Goal: Task Accomplishment & Management: Manage account settings

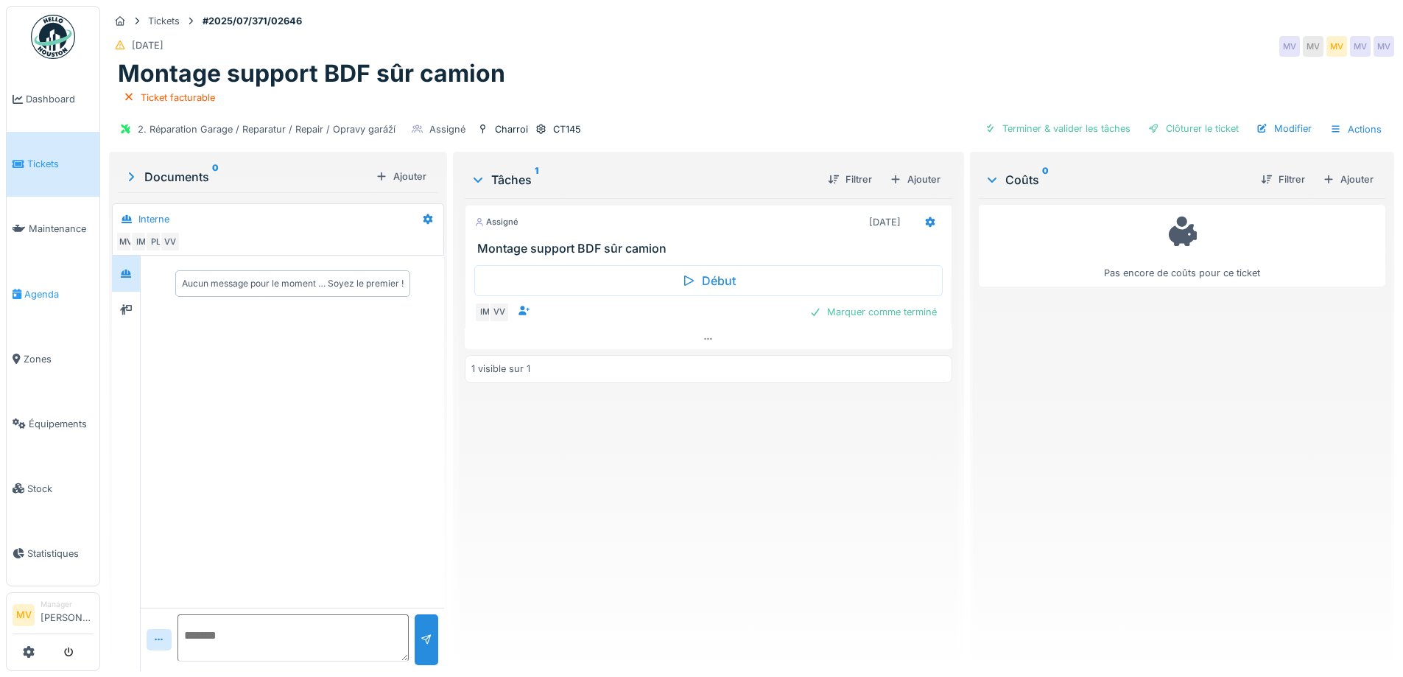
click at [41, 298] on span "Agenda" at bounding box center [58, 294] width 69 height 14
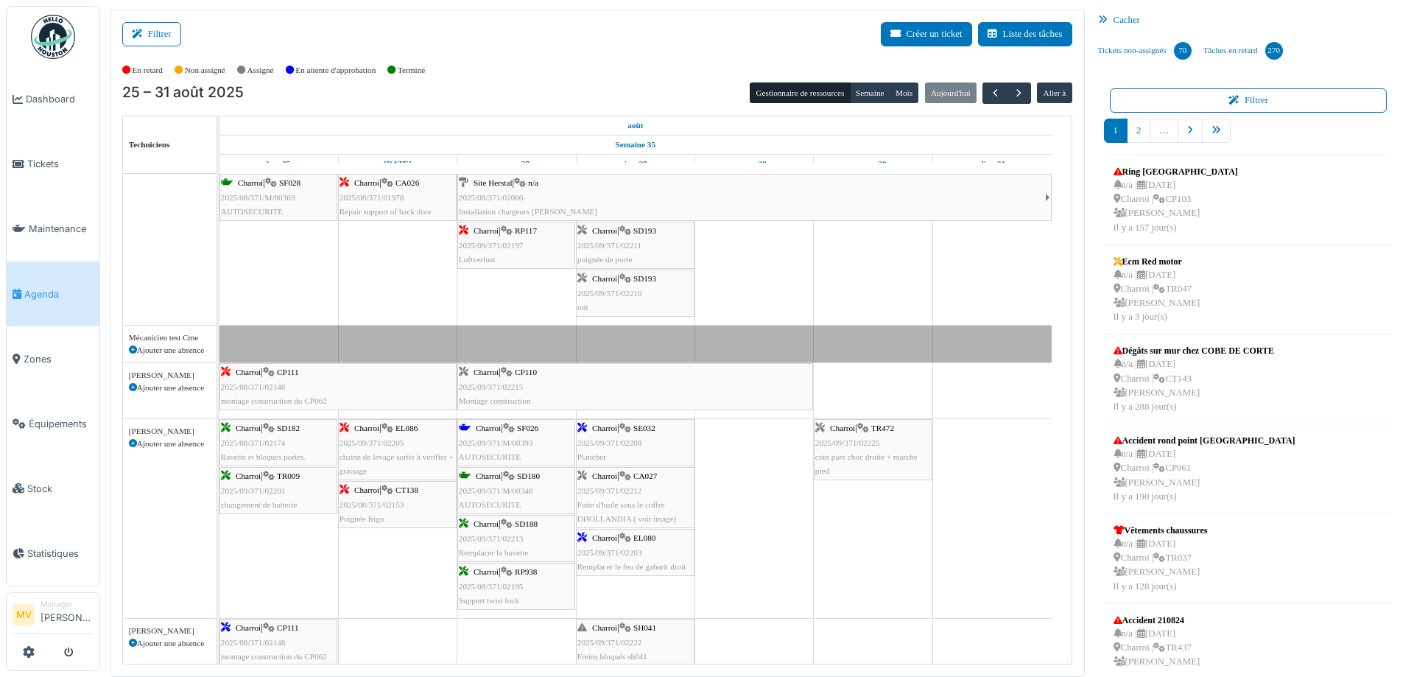
scroll to position [218, 0]
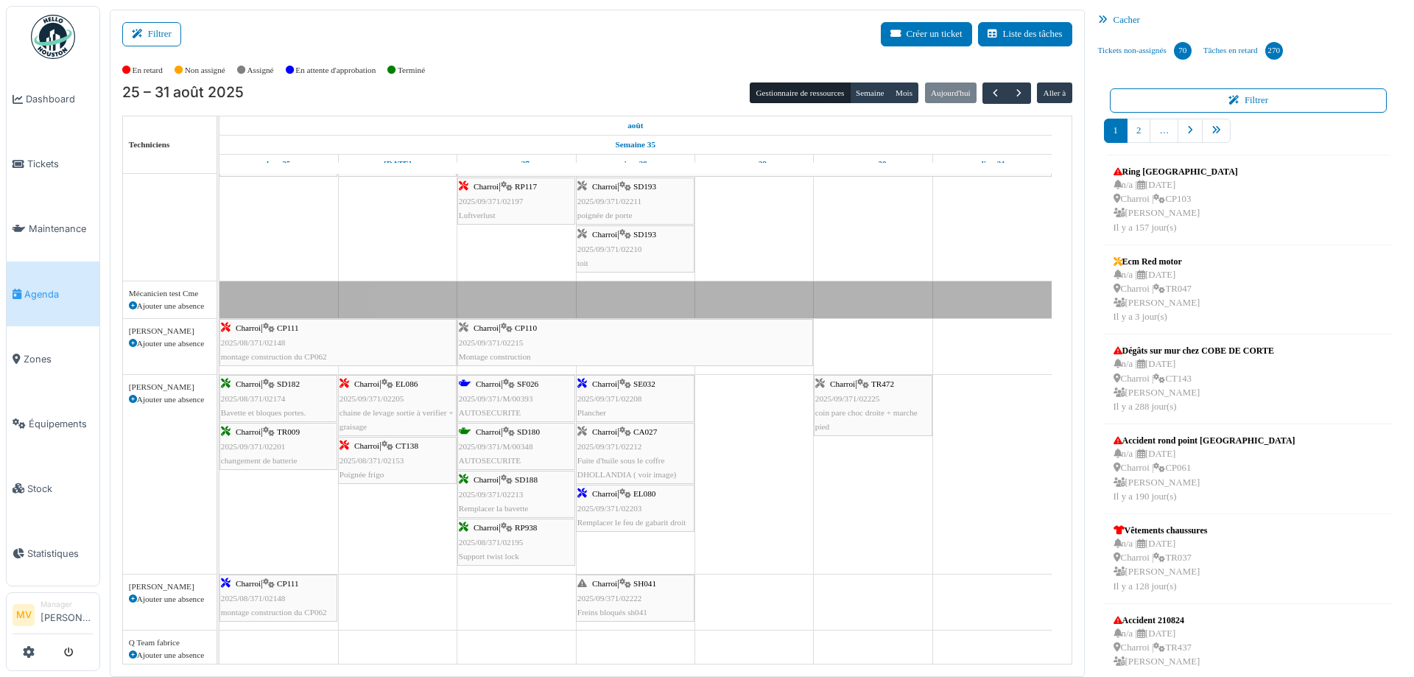
click at [627, 394] on span "2025/09/371/02208" at bounding box center [609, 398] width 65 height 9
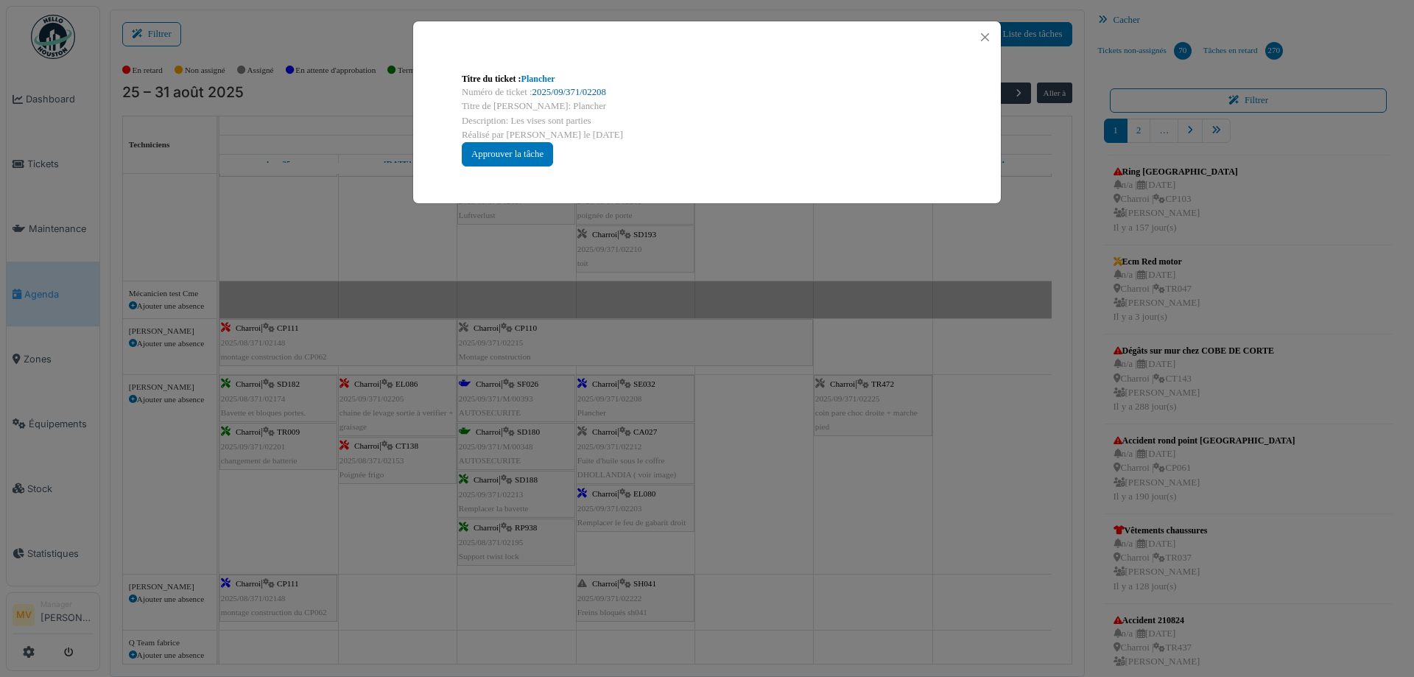
click at [602, 88] on link "2025/09/371/02208" at bounding box center [569, 92] width 74 height 10
click at [803, 498] on div "Titre du ticket : Plancher Numéro de ticket : 2025/09/371/02208 Titre de la tâc…" at bounding box center [707, 338] width 1414 height 677
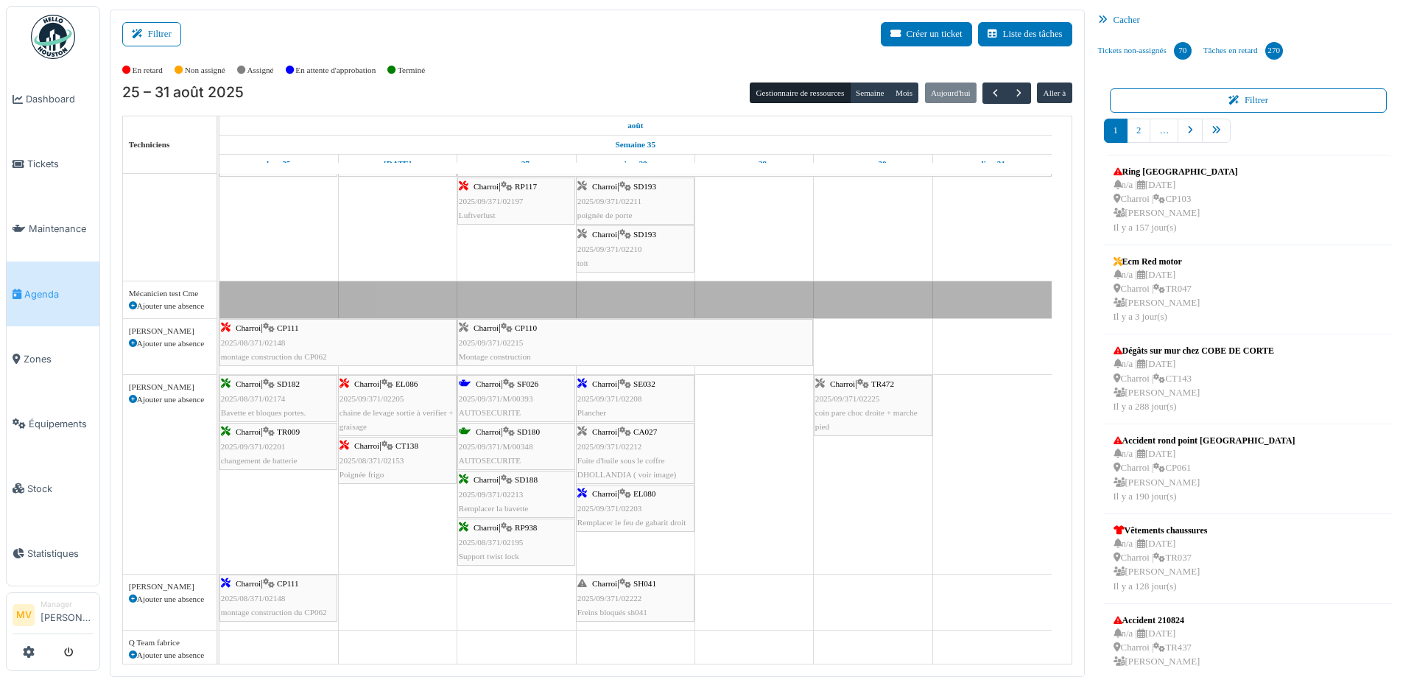
click at [658, 502] on div "Charroi | EL080 2025/09/371/02203 Remplacer le feu de gabarit droit" at bounding box center [635, 508] width 116 height 43
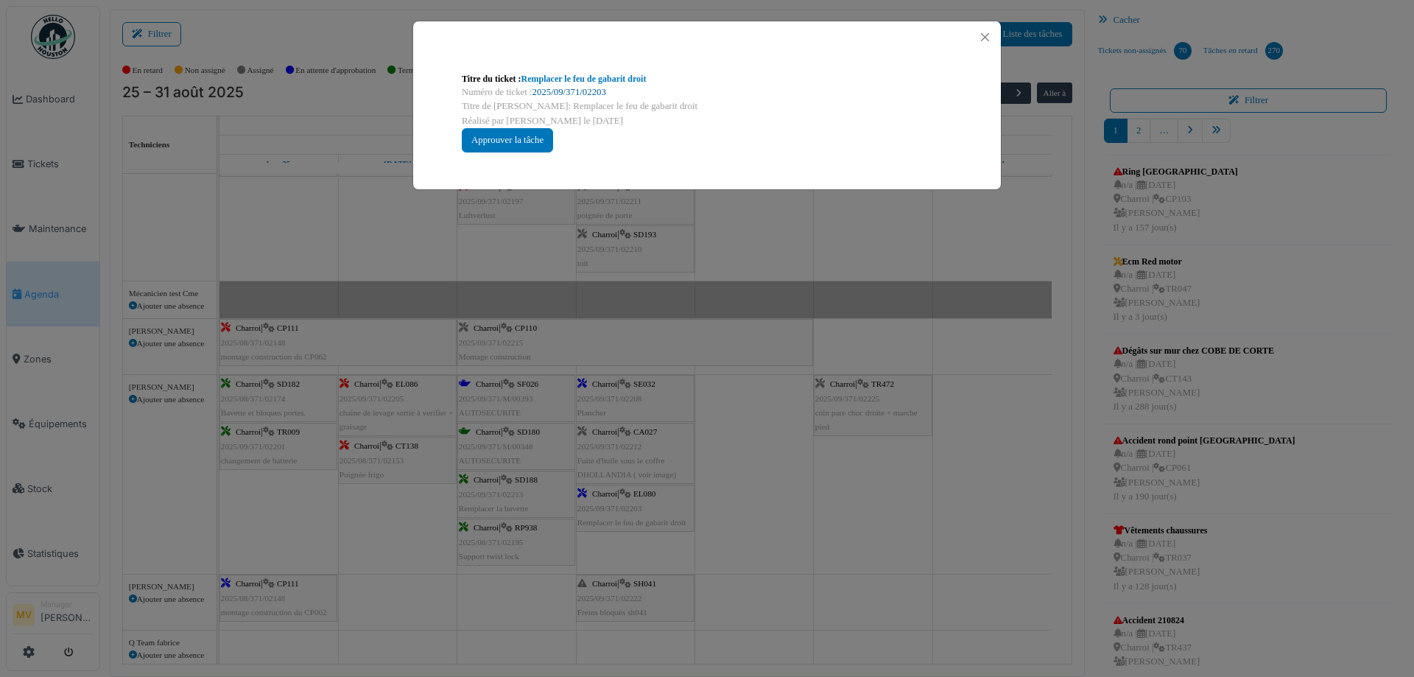
click at [587, 91] on link "2025/09/371/02203" at bounding box center [569, 92] width 74 height 10
drag, startPoint x: 745, startPoint y: 298, endPoint x: 650, endPoint y: 310, distance: 95.7
click at [744, 299] on div "Titre du ticket : Remplacer le feu de gabarit droit Numéro de ticket : 2025/09/…" at bounding box center [707, 338] width 1414 height 677
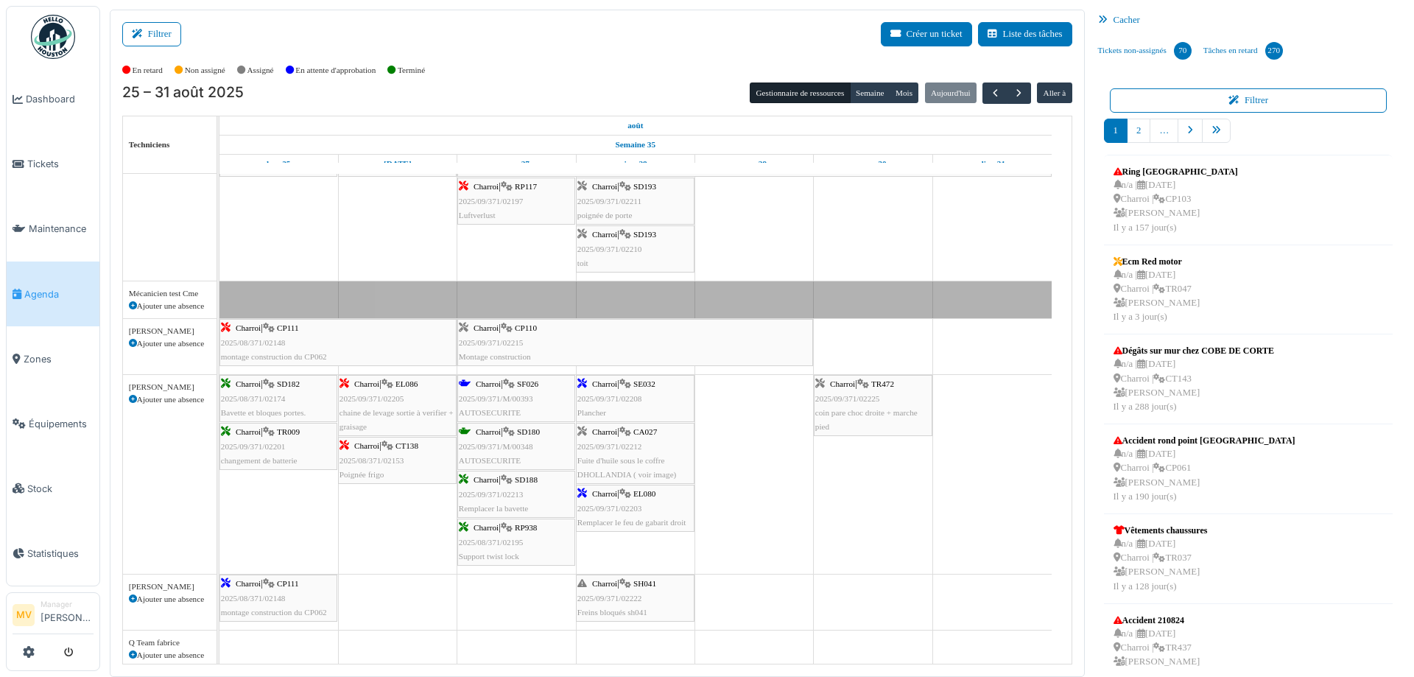
click at [529, 389] on div "Charroi | SF026 2025/09/371/M/00393 AUTOSECURITE" at bounding box center [516, 398] width 115 height 43
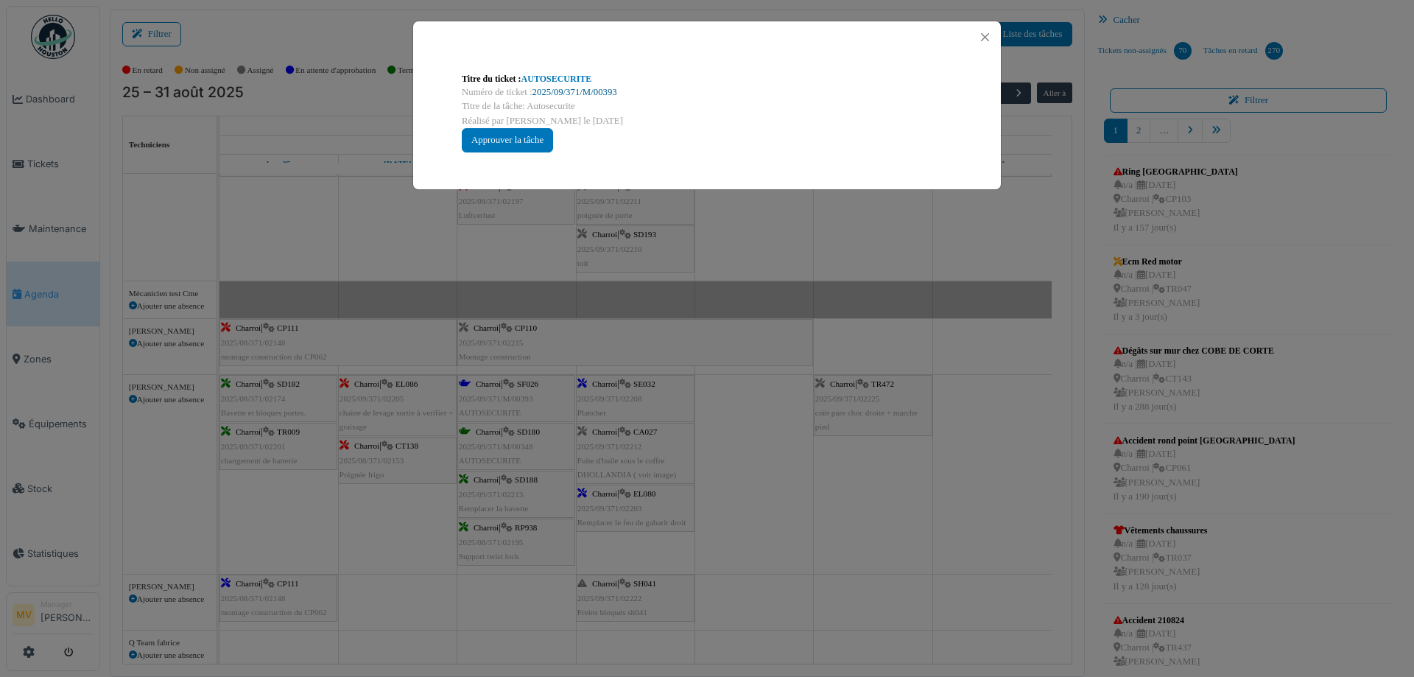
click at [594, 88] on link "2025/09/371/M/00393" at bounding box center [574, 92] width 85 height 10
click at [499, 135] on div "Approuver la tâche" at bounding box center [507, 140] width 91 height 24
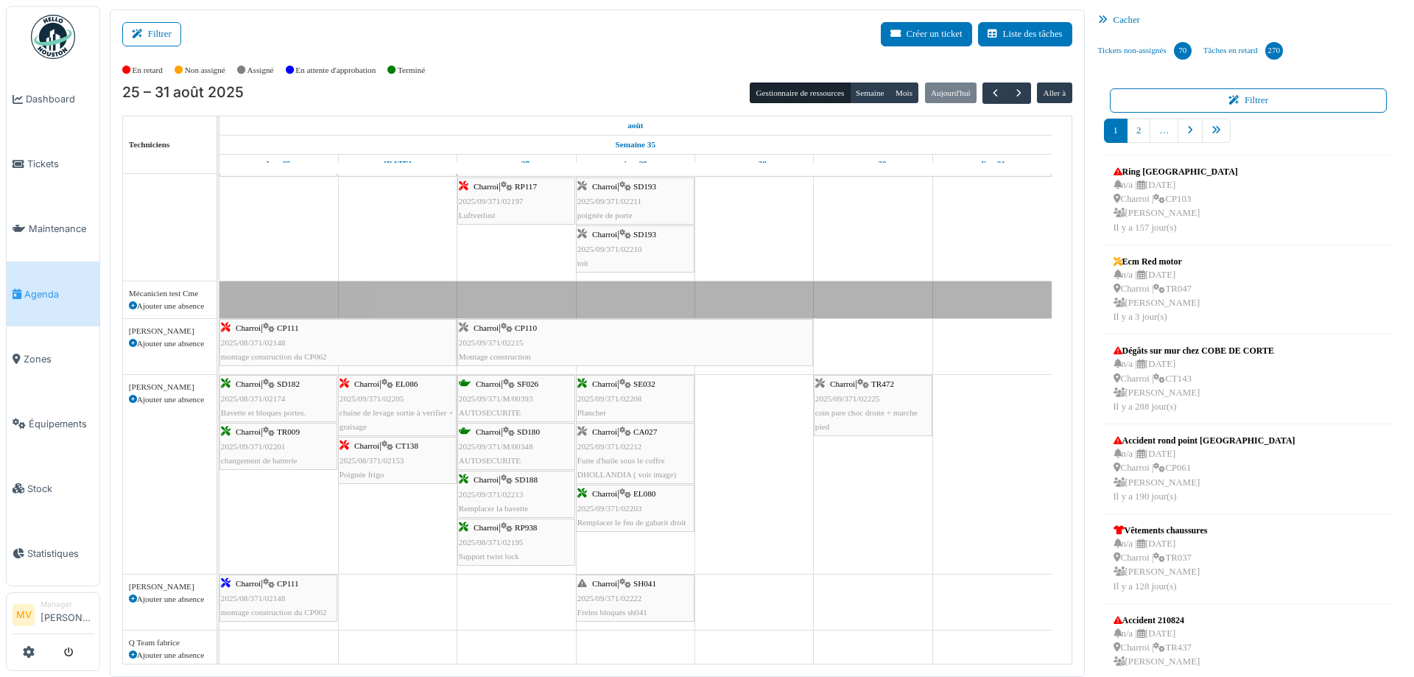
click at [1050, 311] on div "Vacances" at bounding box center [635, 299] width 832 height 37
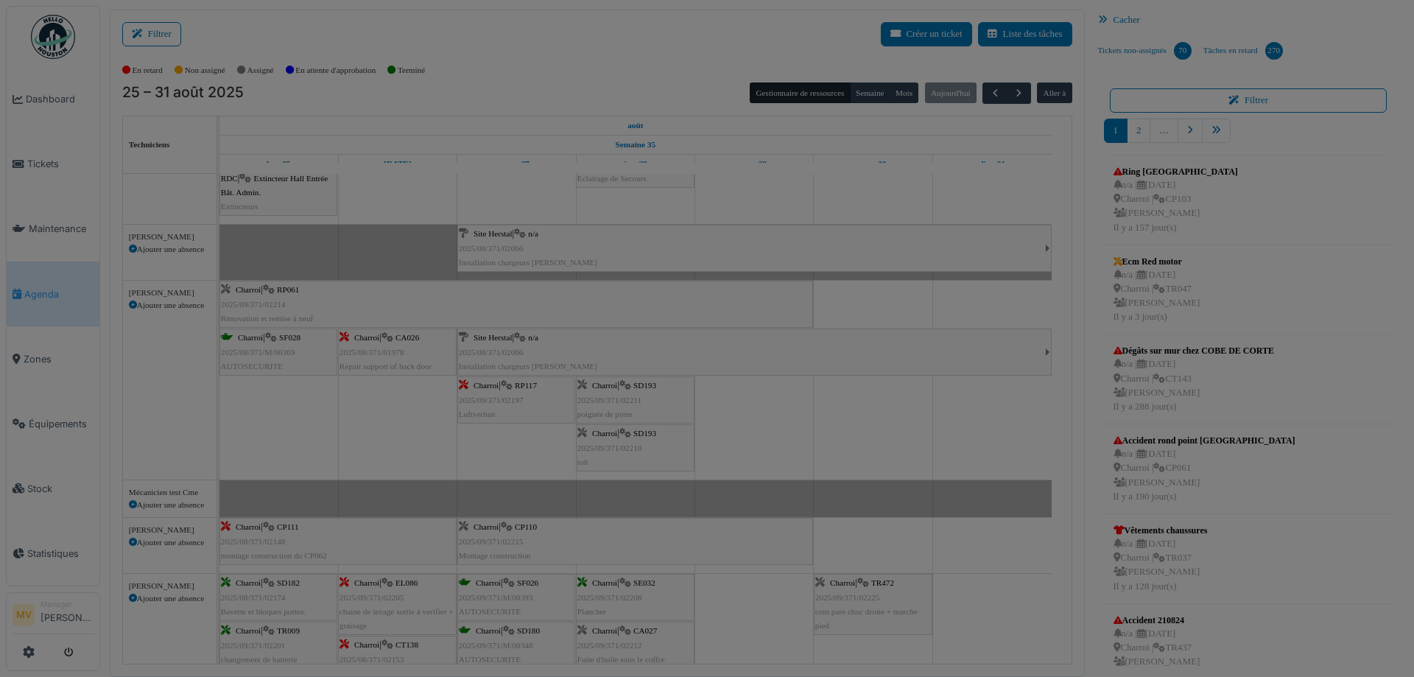
scroll to position [0, 0]
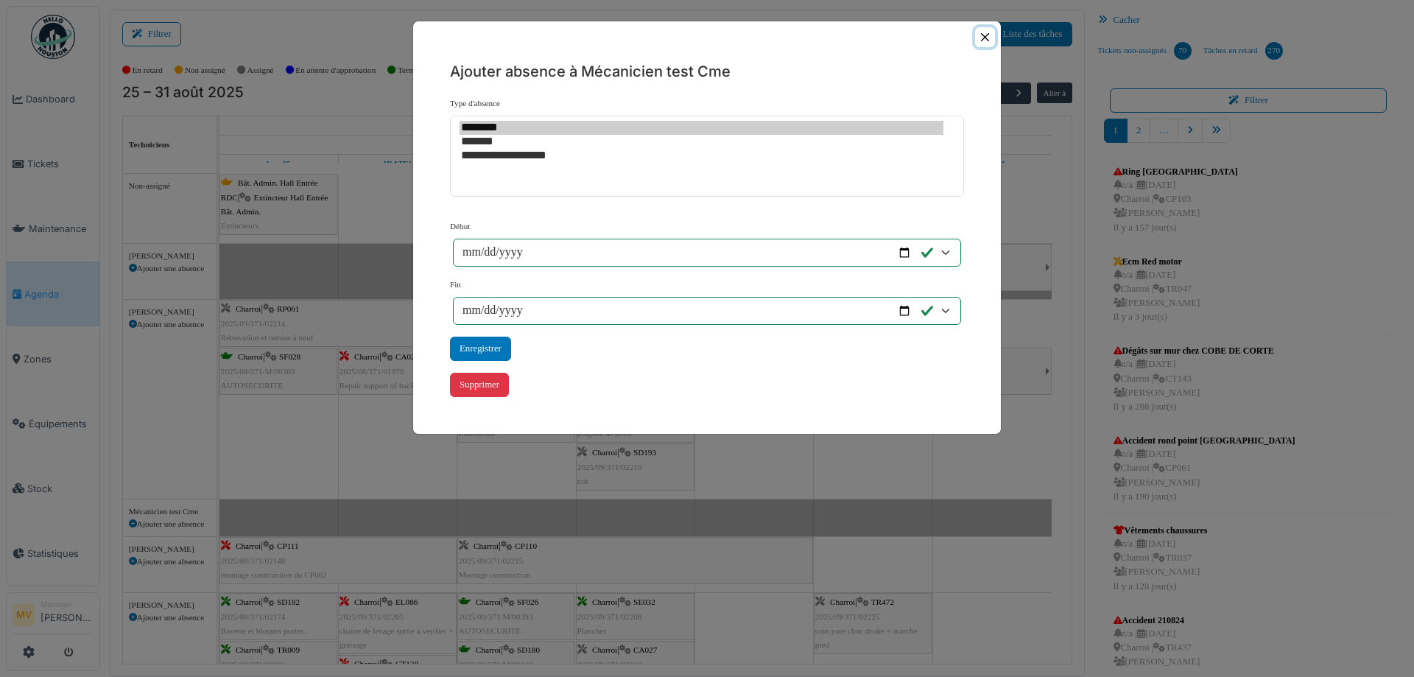
click at [989, 42] on button "Close" at bounding box center [985, 37] width 20 height 20
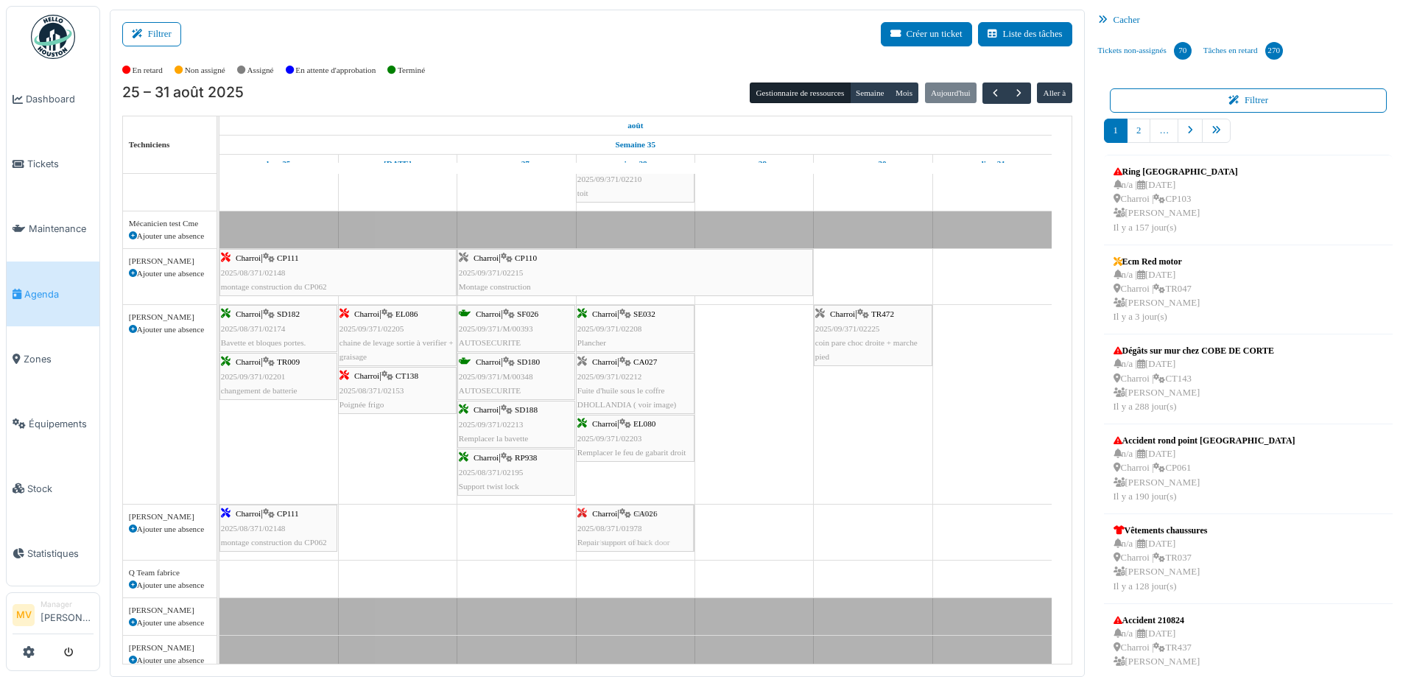
drag, startPoint x: 380, startPoint y: 328, endPoint x: 671, endPoint y: 559, distance: 371.6
click at [671, 559] on div "Bât. Admin. Hall Entrée RDC | Extincteur Hall Entrée Bât. Admin. Extincteurs Si…" at bounding box center [645, 425] width 852 height 1079
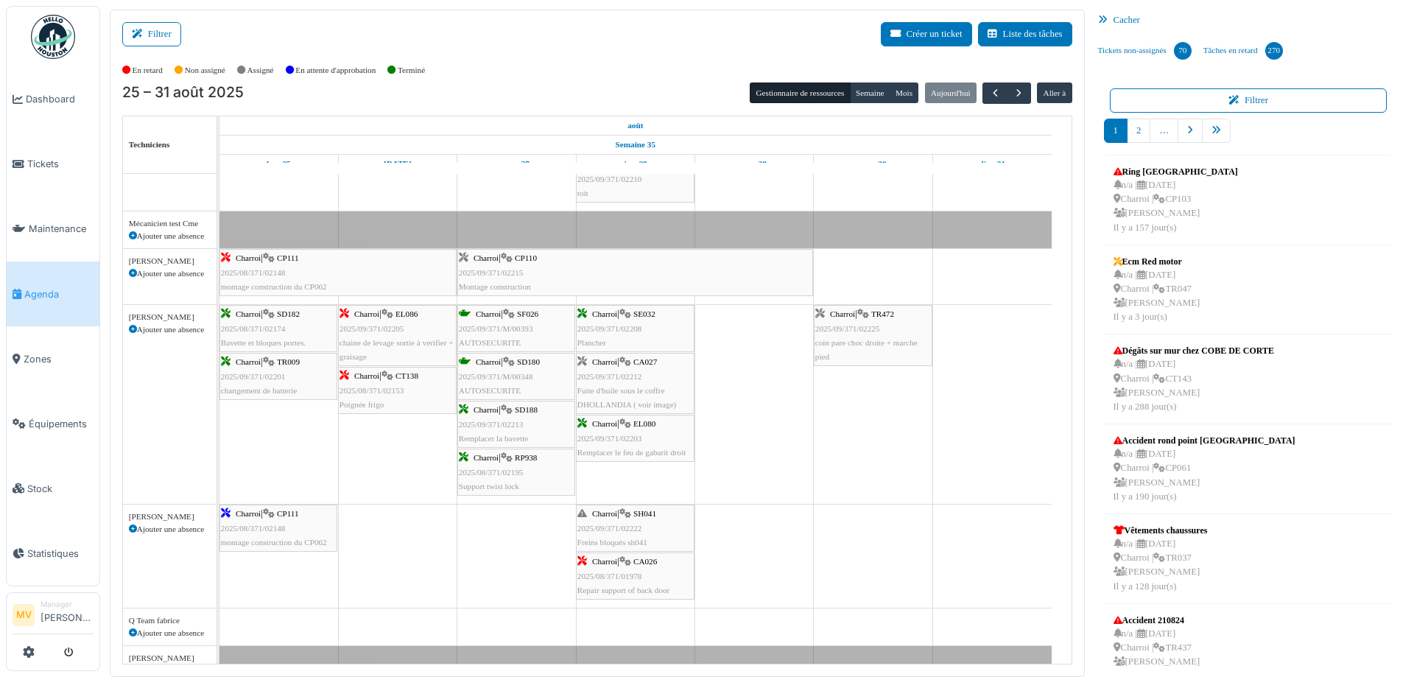
scroll to position [317, 0]
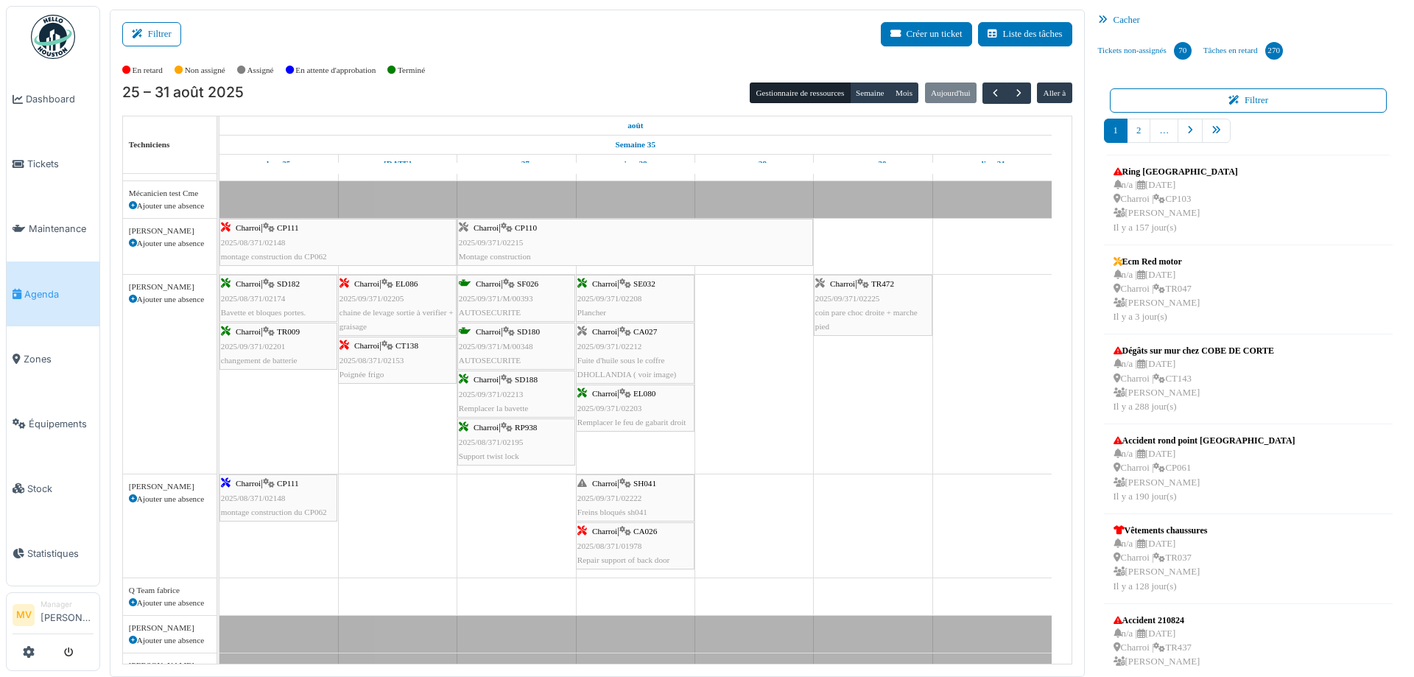
click at [641, 489] on div "Charroi | SH041 2025/09/371/02222 Freins bloqués sh041" at bounding box center [635, 497] width 116 height 43
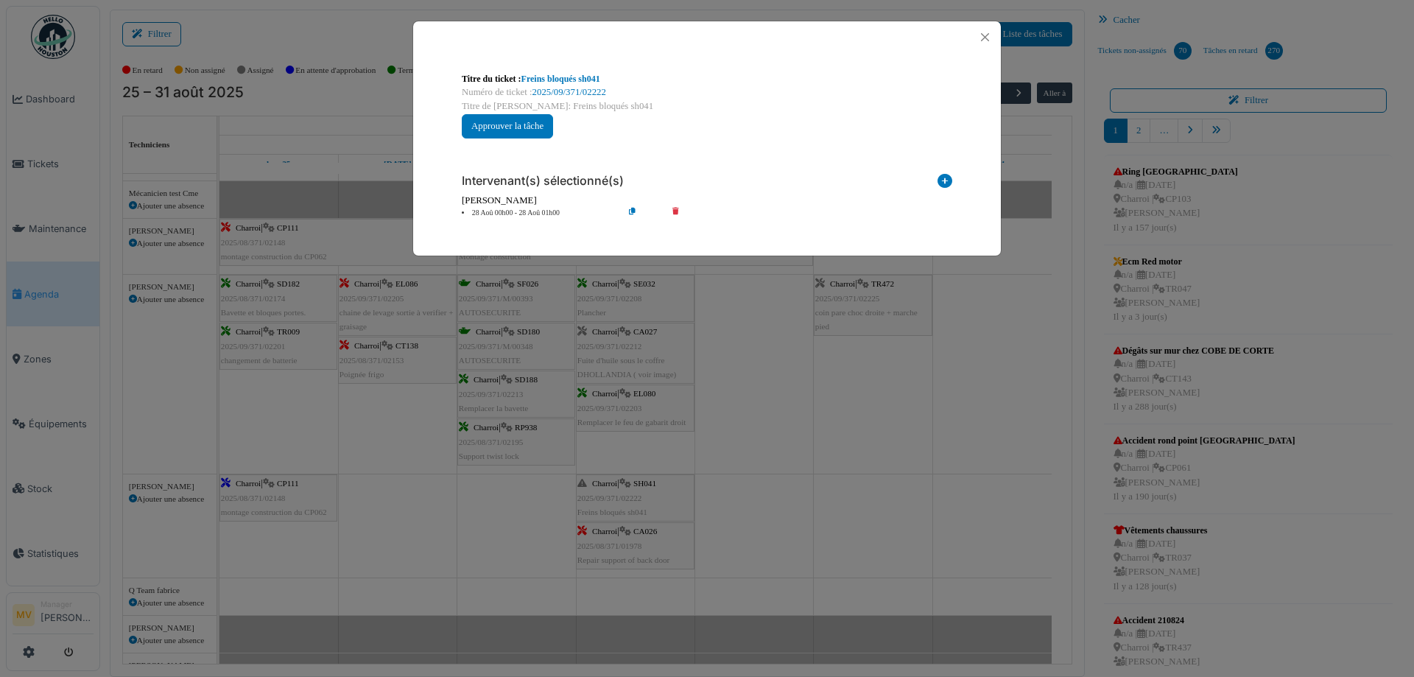
click at [805, 530] on div "**********" at bounding box center [707, 338] width 1414 height 677
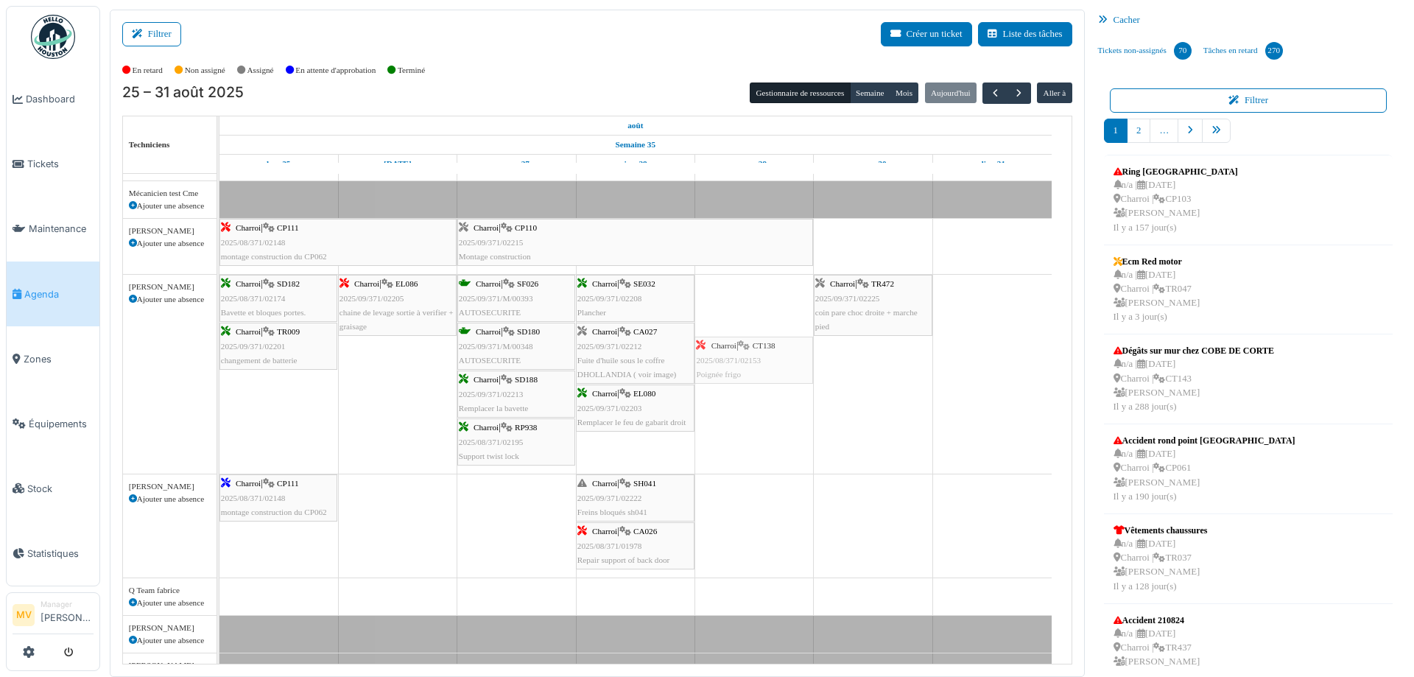
drag, startPoint x: 404, startPoint y: 359, endPoint x: 714, endPoint y: 373, distance: 309.6
click at [219, 373] on div "Charroi | SD182 2025/08/371/02174 Bavette et bloques portes. Charroi | EL086 20…" at bounding box center [219, 374] width 0 height 199
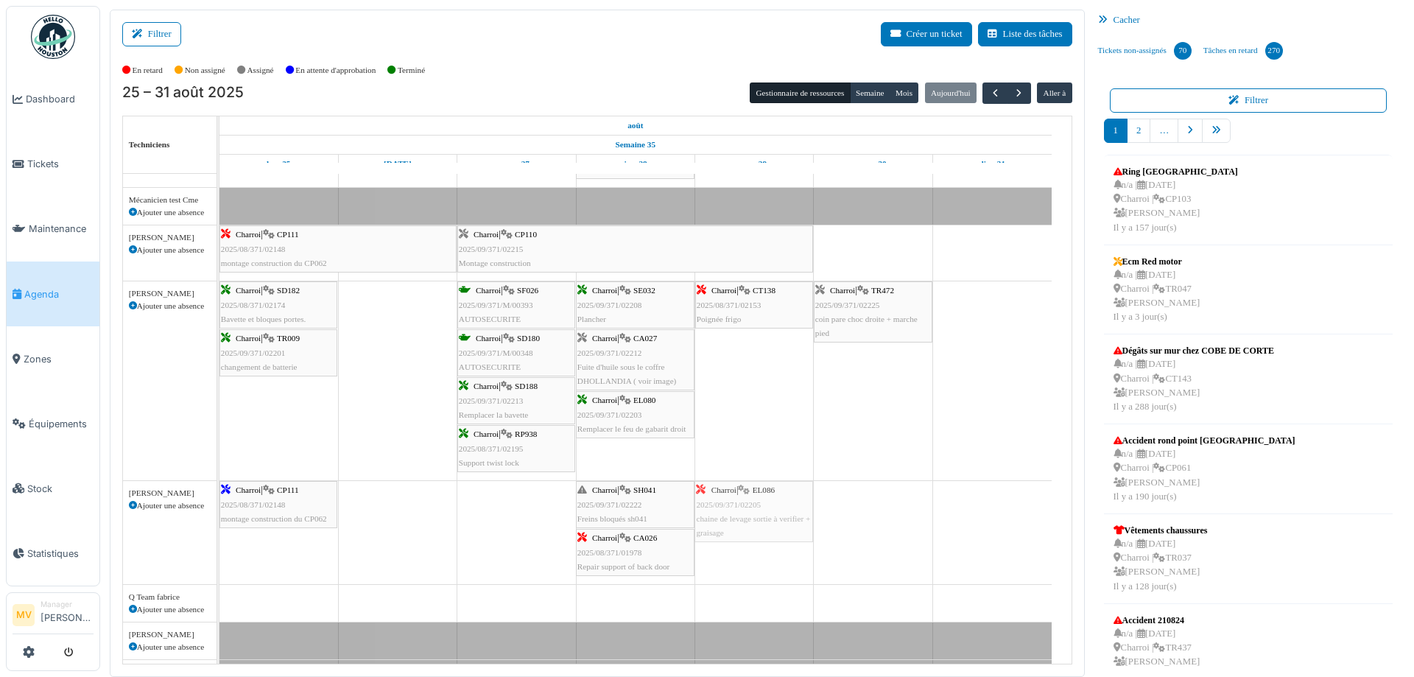
drag, startPoint x: 391, startPoint y: 284, endPoint x: 718, endPoint y: 552, distance: 423.3
click at [718, 552] on div "Bât. Admin. Hall Entrée RDC | Extincteur Hall Entrée Bât. Admin. Extincteurs Si…" at bounding box center [645, 425] width 852 height 1127
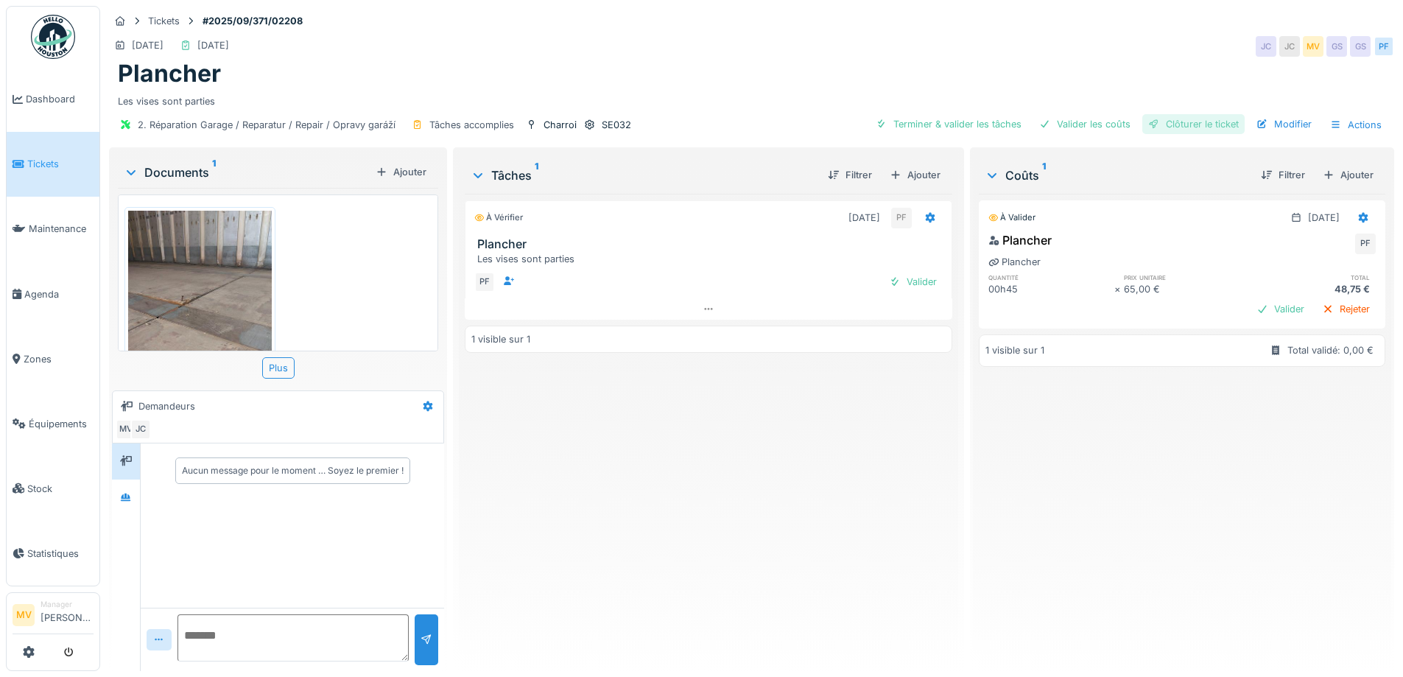
click at [1200, 123] on div "Clôturer le ticket" at bounding box center [1193, 124] width 102 height 20
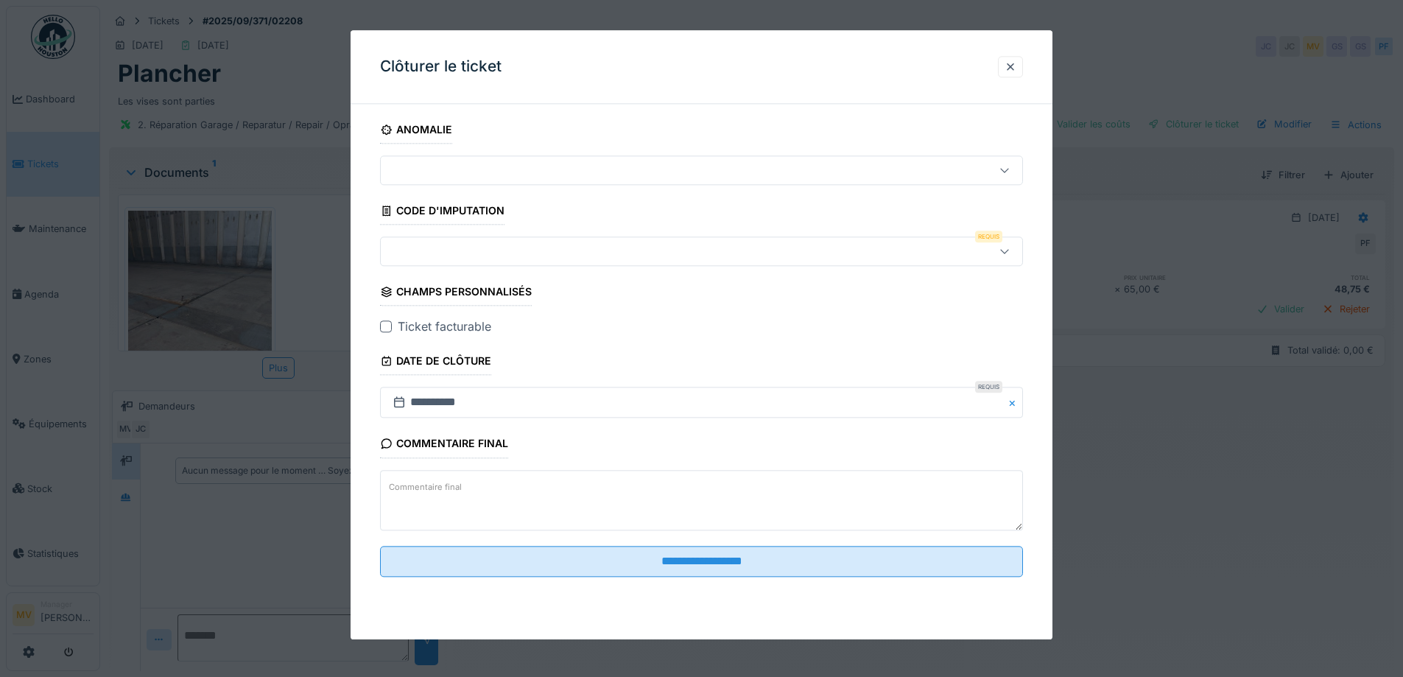
click at [595, 239] on div at bounding box center [701, 251] width 643 height 29
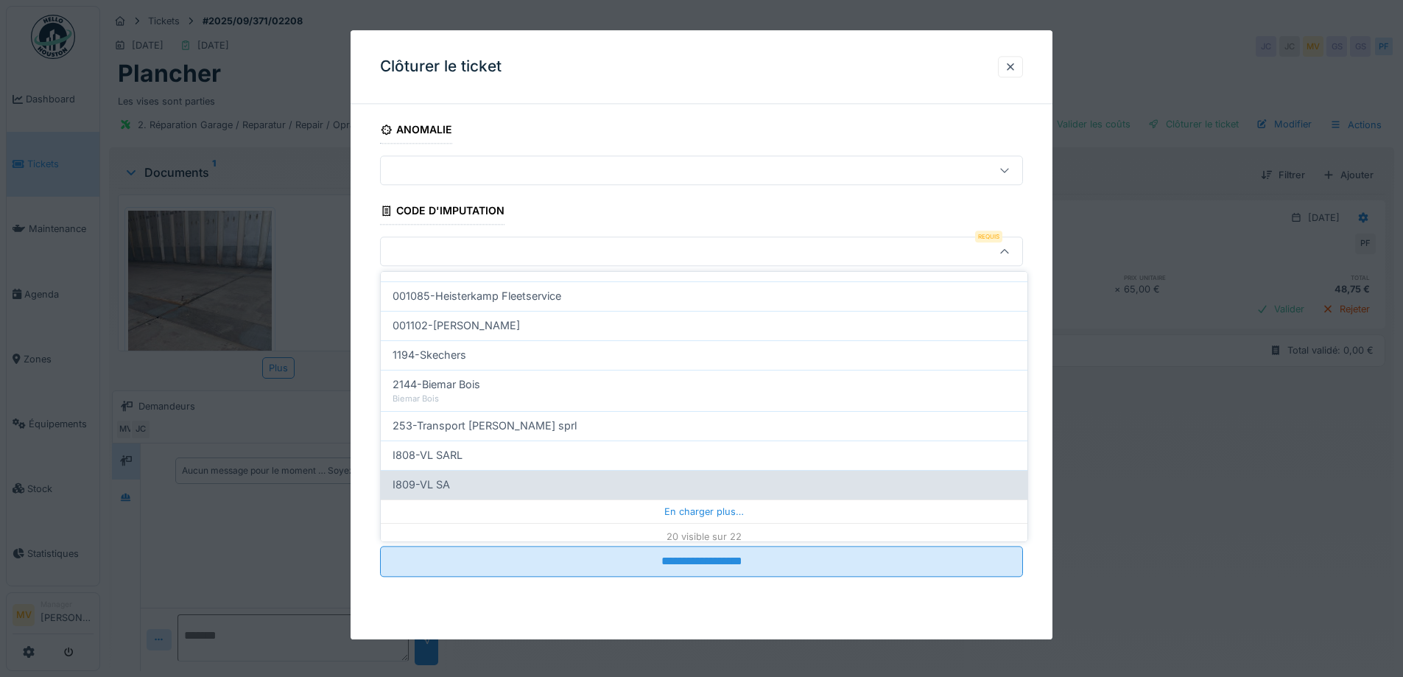
scroll to position [471, 0]
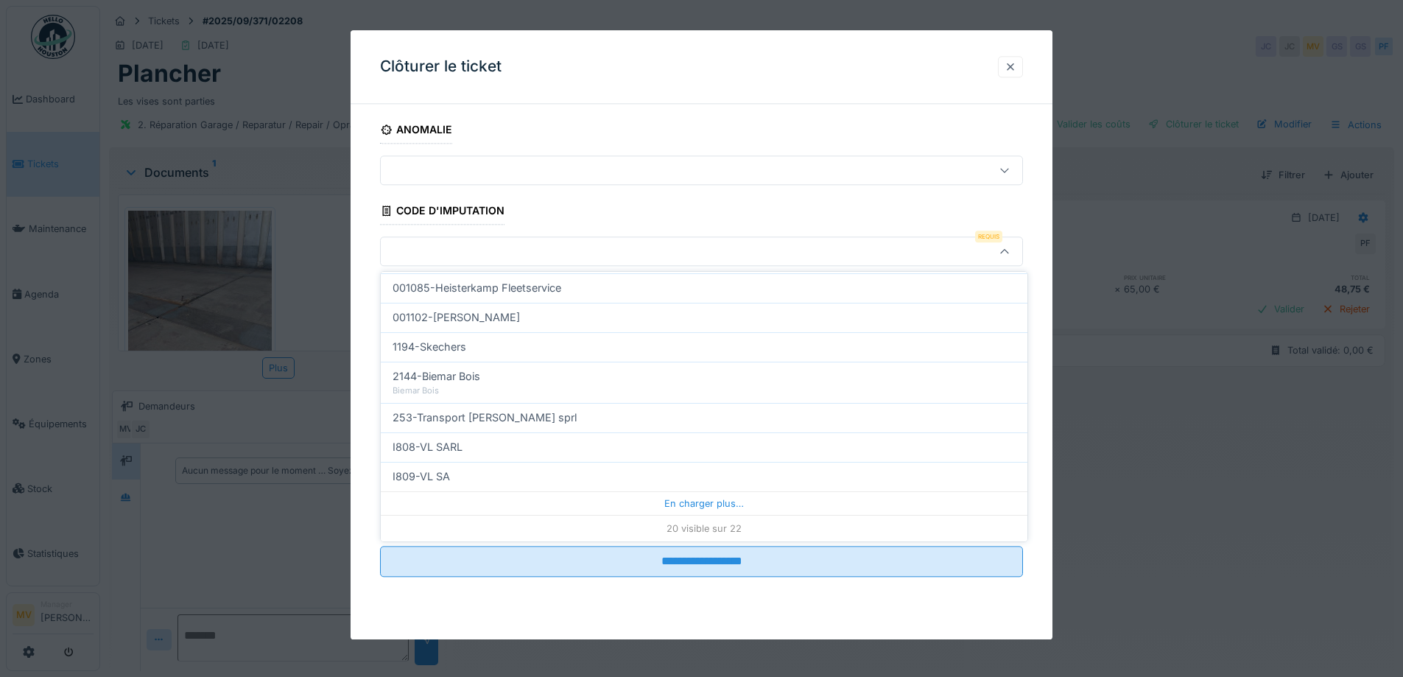
click at [1016, 63] on div at bounding box center [1010, 67] width 12 height 14
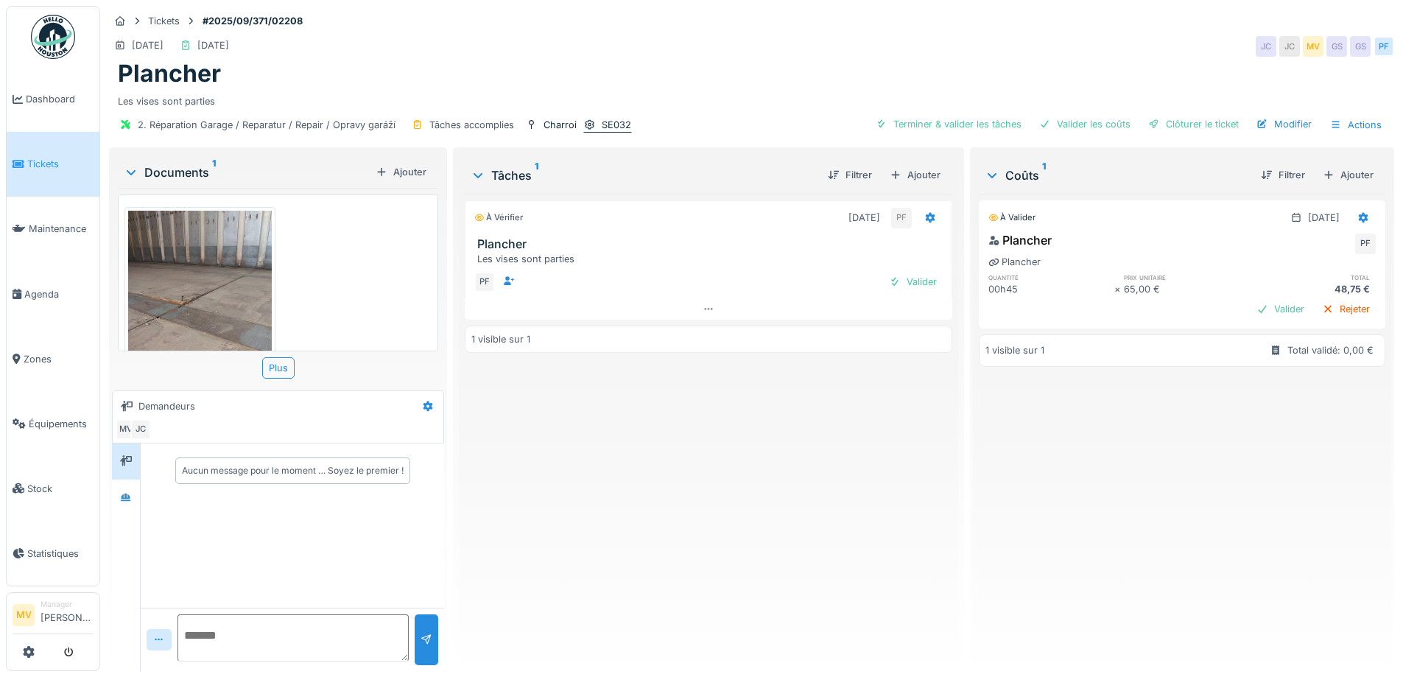
click at [623, 127] on div "SE032" at bounding box center [616, 125] width 29 height 14
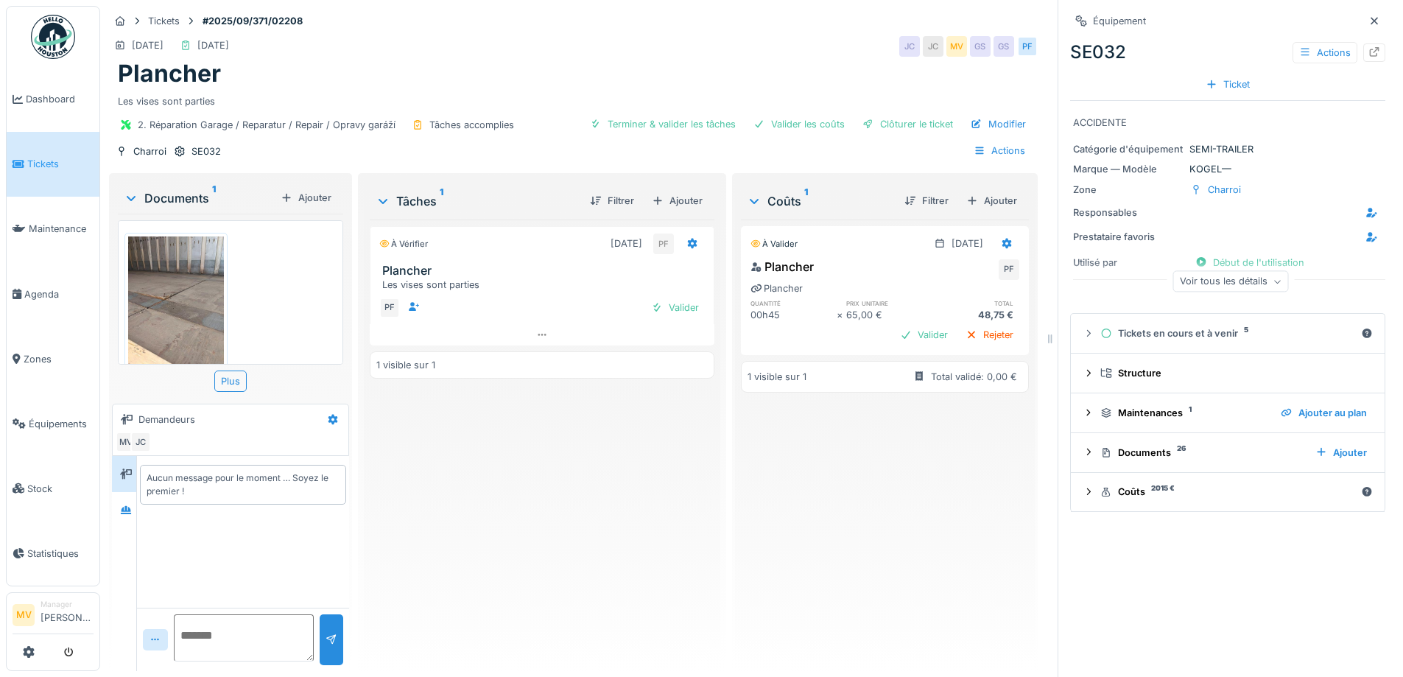
click at [1239, 287] on div "Voir tous les détails" at bounding box center [1231, 281] width 116 height 21
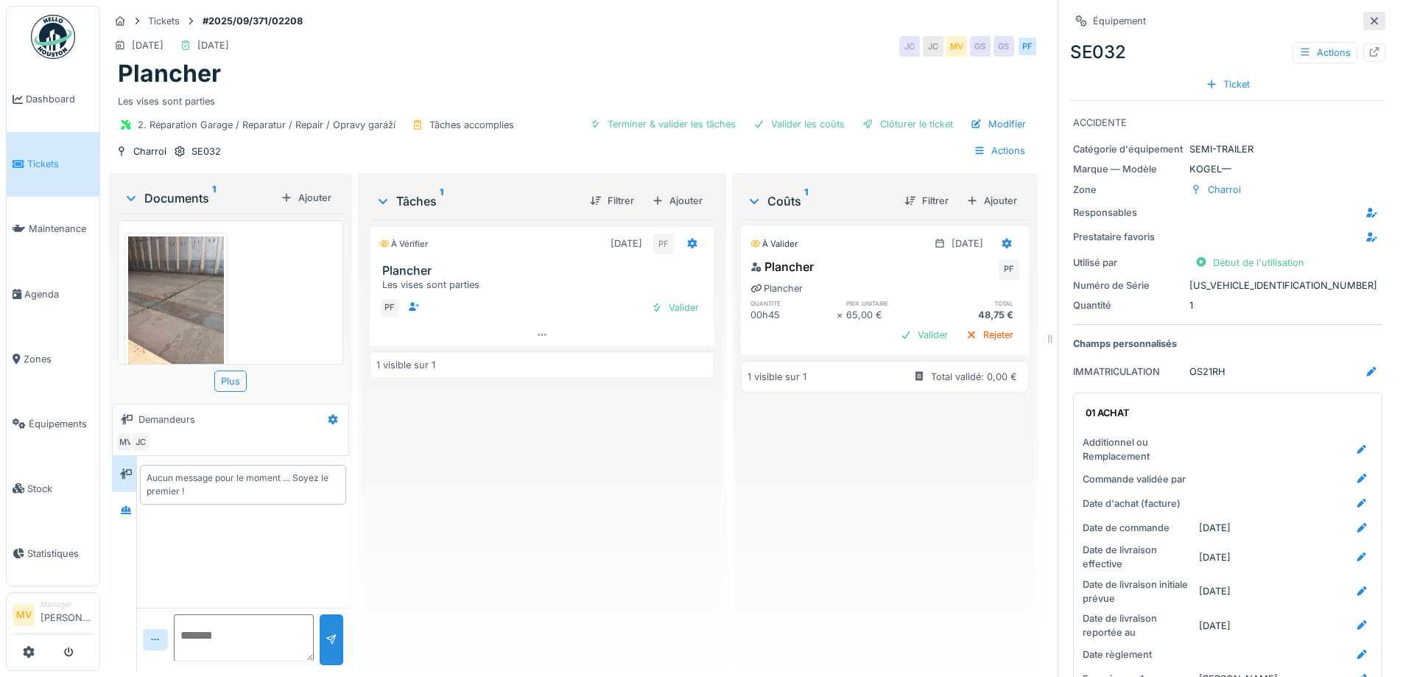
click at [1370, 21] on icon at bounding box center [1373, 20] width 7 height 7
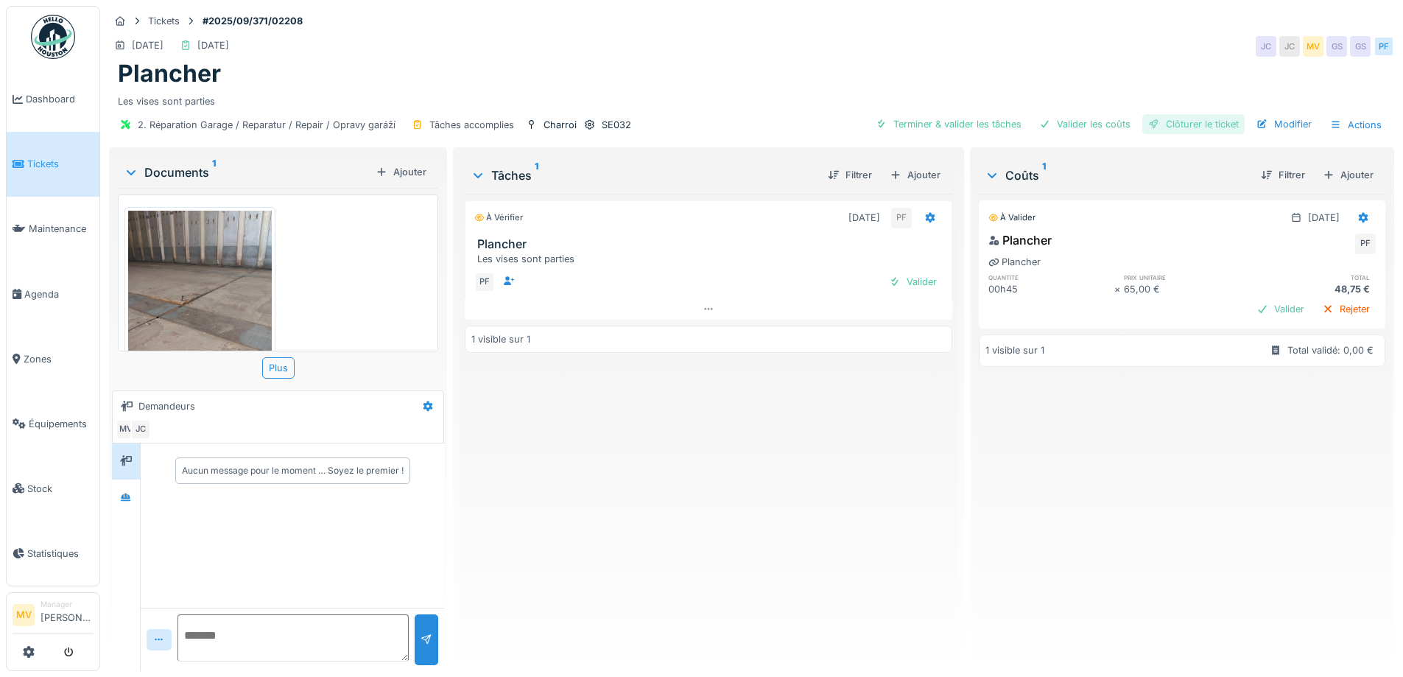
click at [1218, 122] on div "Clôturer le ticket" at bounding box center [1193, 124] width 102 height 20
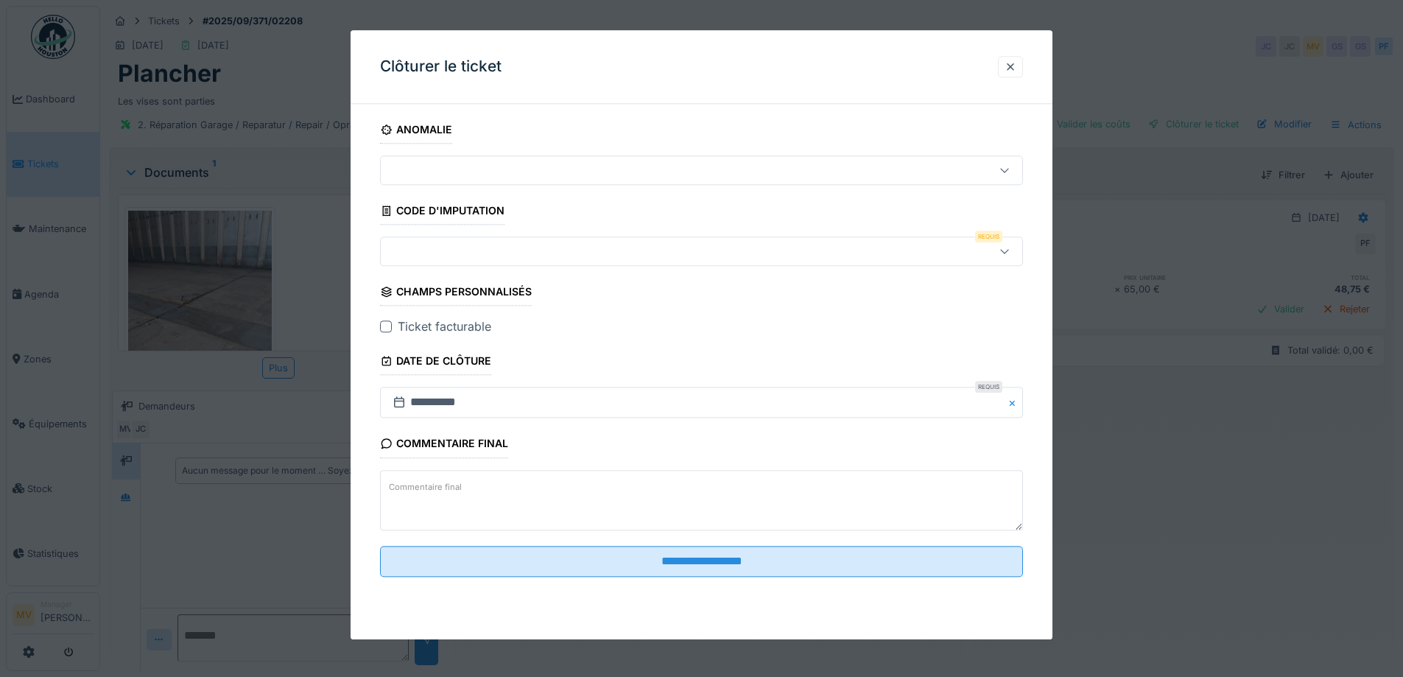
click at [461, 254] on div at bounding box center [664, 252] width 555 height 16
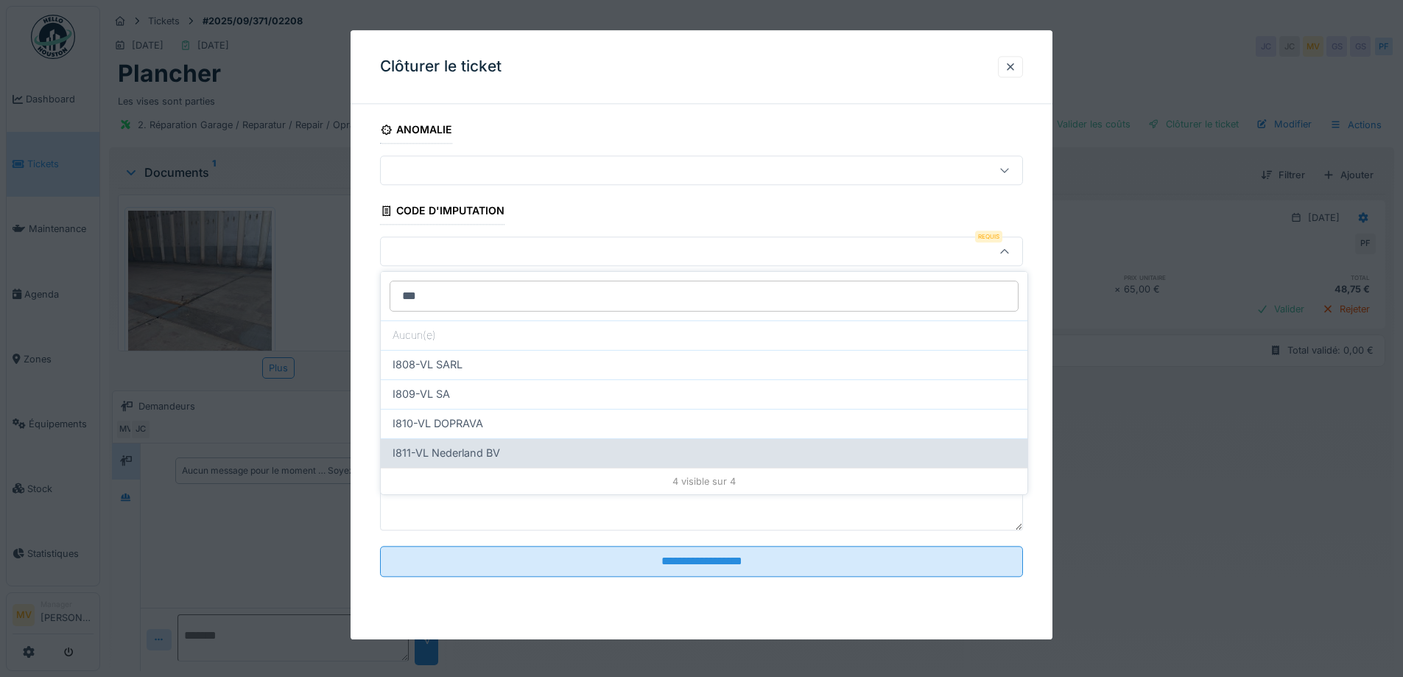
type input "**"
click at [477, 448] on span "I811-VL Nederland BV" at bounding box center [447, 453] width 108 height 16
type input "***"
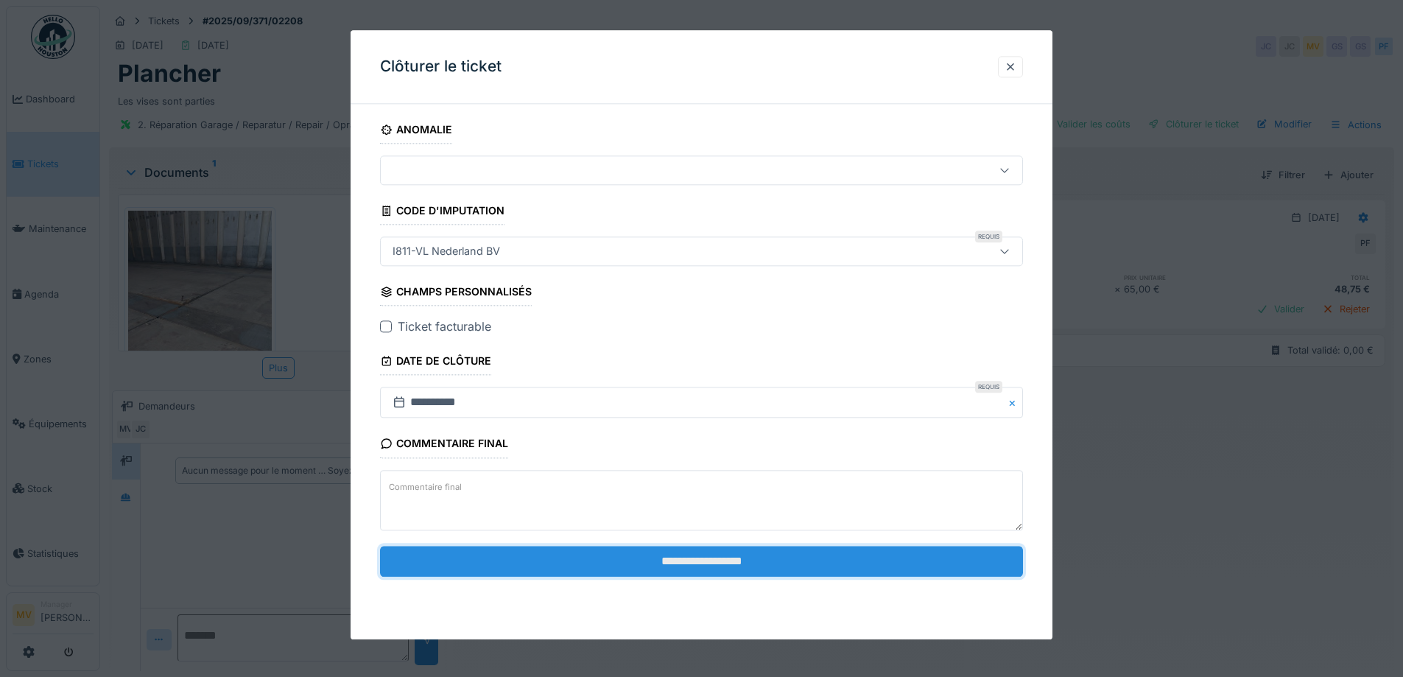
click at [709, 571] on input "**********" at bounding box center [701, 561] width 643 height 31
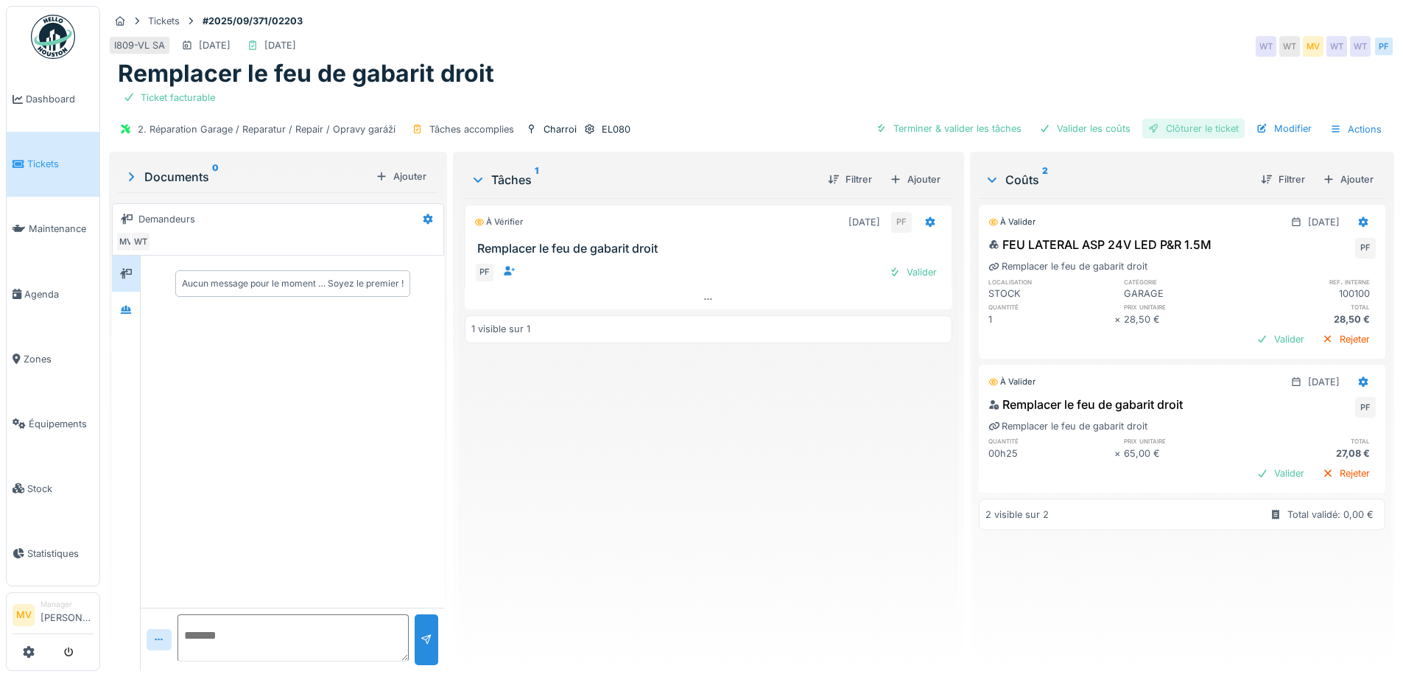
click at [1225, 125] on div "Clôturer le ticket" at bounding box center [1193, 129] width 102 height 20
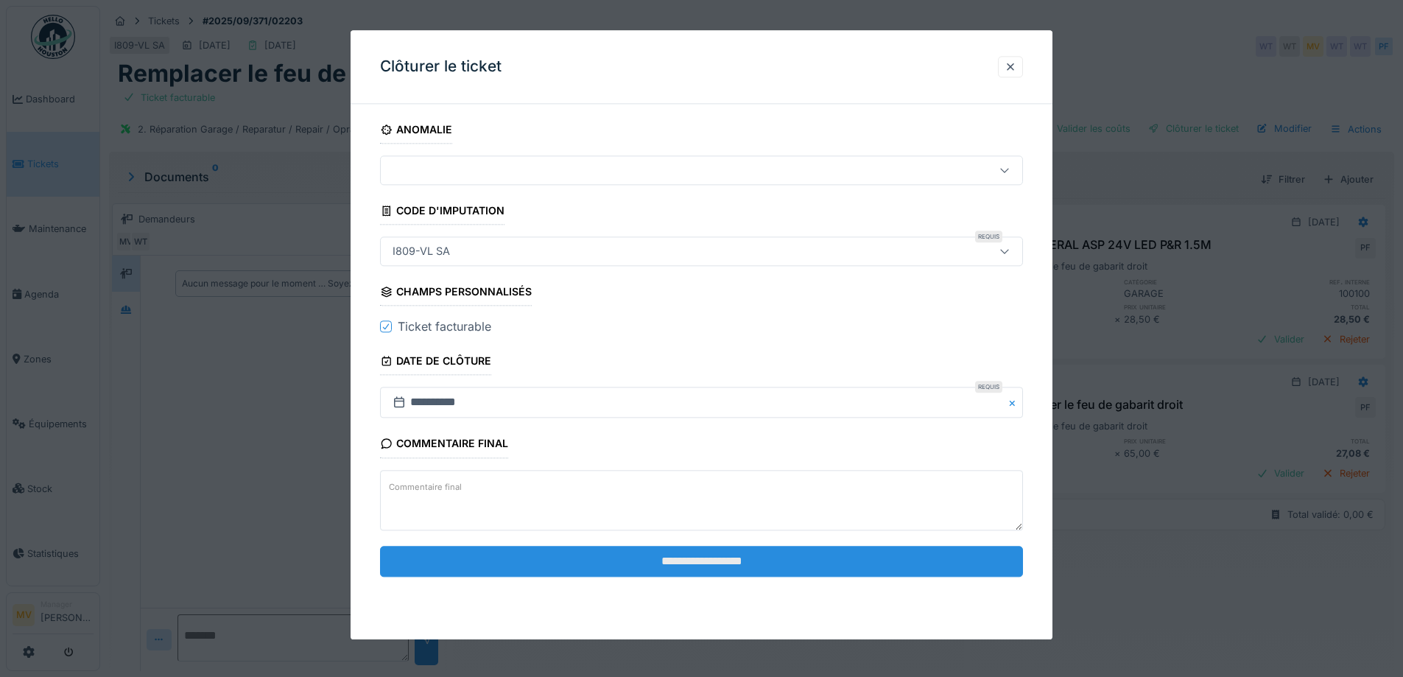
drag, startPoint x: 689, startPoint y: 567, endPoint x: 739, endPoint y: 563, distance: 50.2
click at [690, 566] on input "**********" at bounding box center [701, 561] width 643 height 31
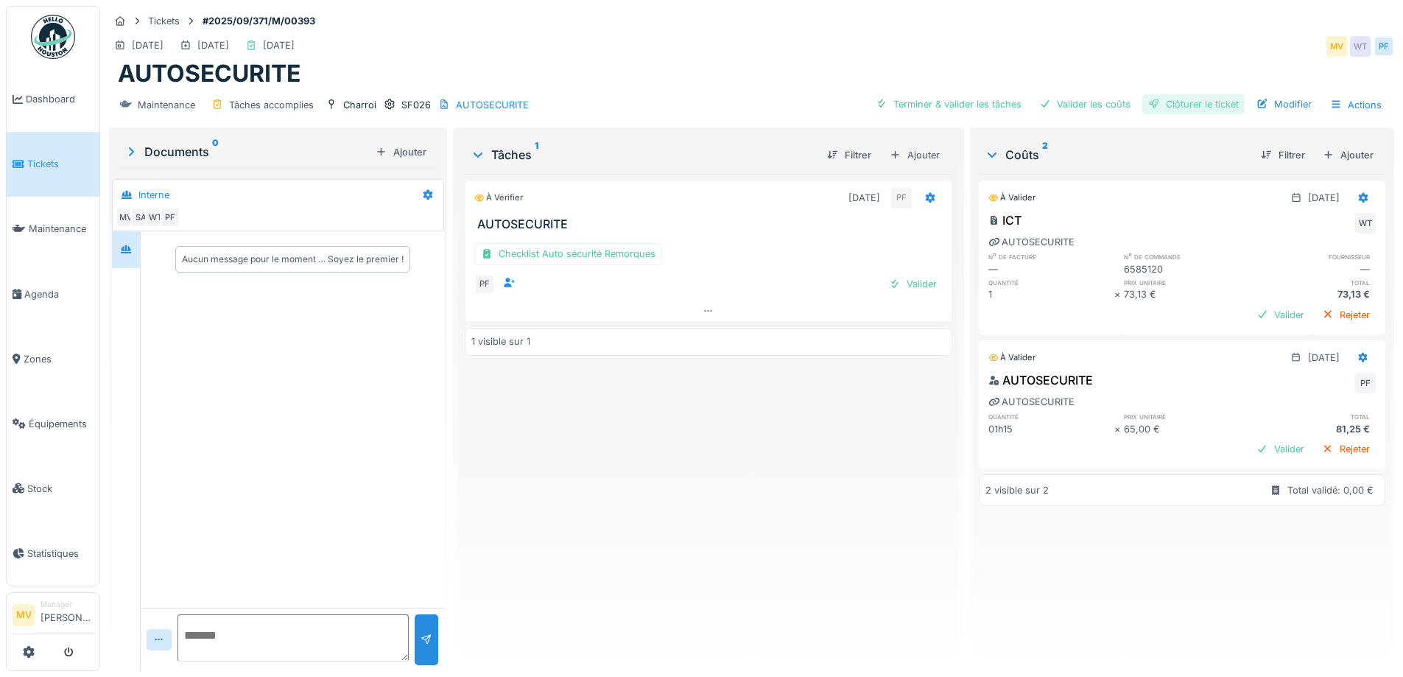
click at [1180, 105] on div "Clôturer le ticket" at bounding box center [1193, 104] width 102 height 20
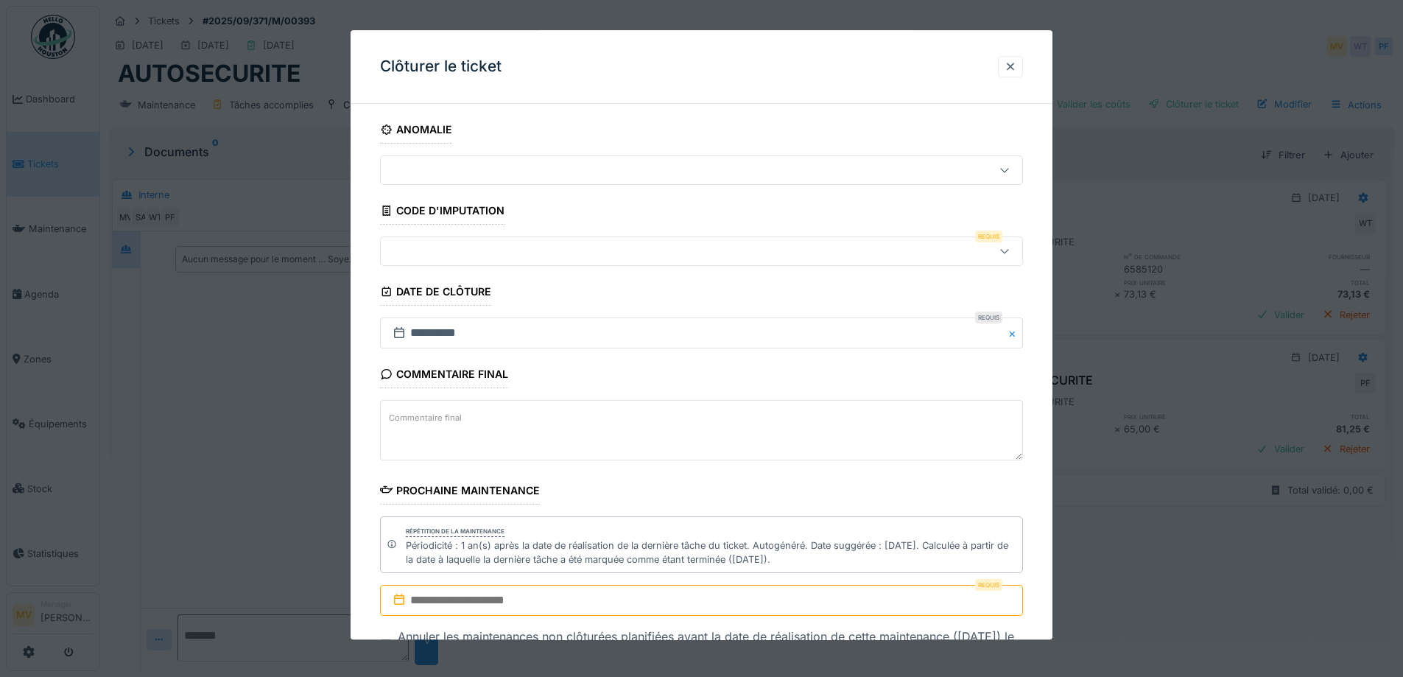
click at [562, 589] on input "text" at bounding box center [701, 600] width 643 height 31
click at [778, 403] on span "Next Month" at bounding box center [778, 404] width 0 height 18
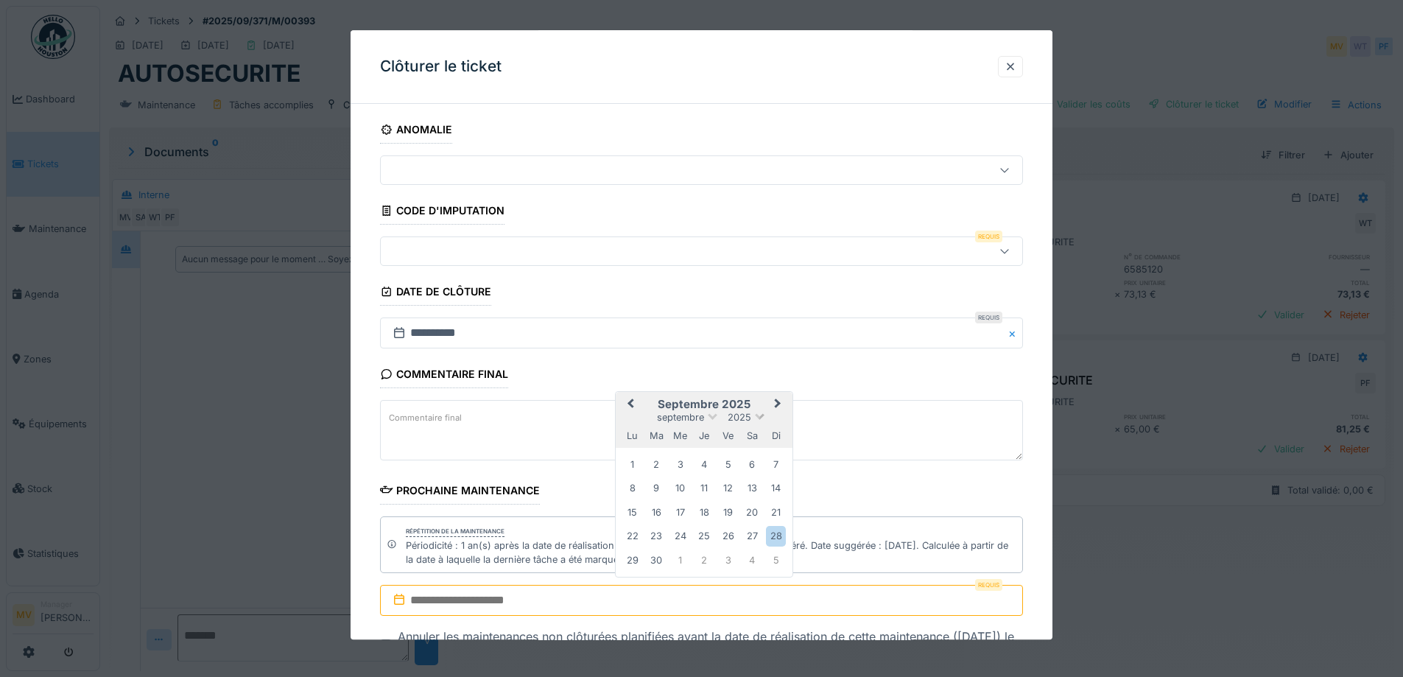
click at [747, 414] on span "2025" at bounding box center [740, 417] width 24 height 11
click at [717, 495] on div "2026" at bounding box center [704, 502] width 87 height 15
click at [731, 514] on div "18" at bounding box center [728, 512] width 20 height 20
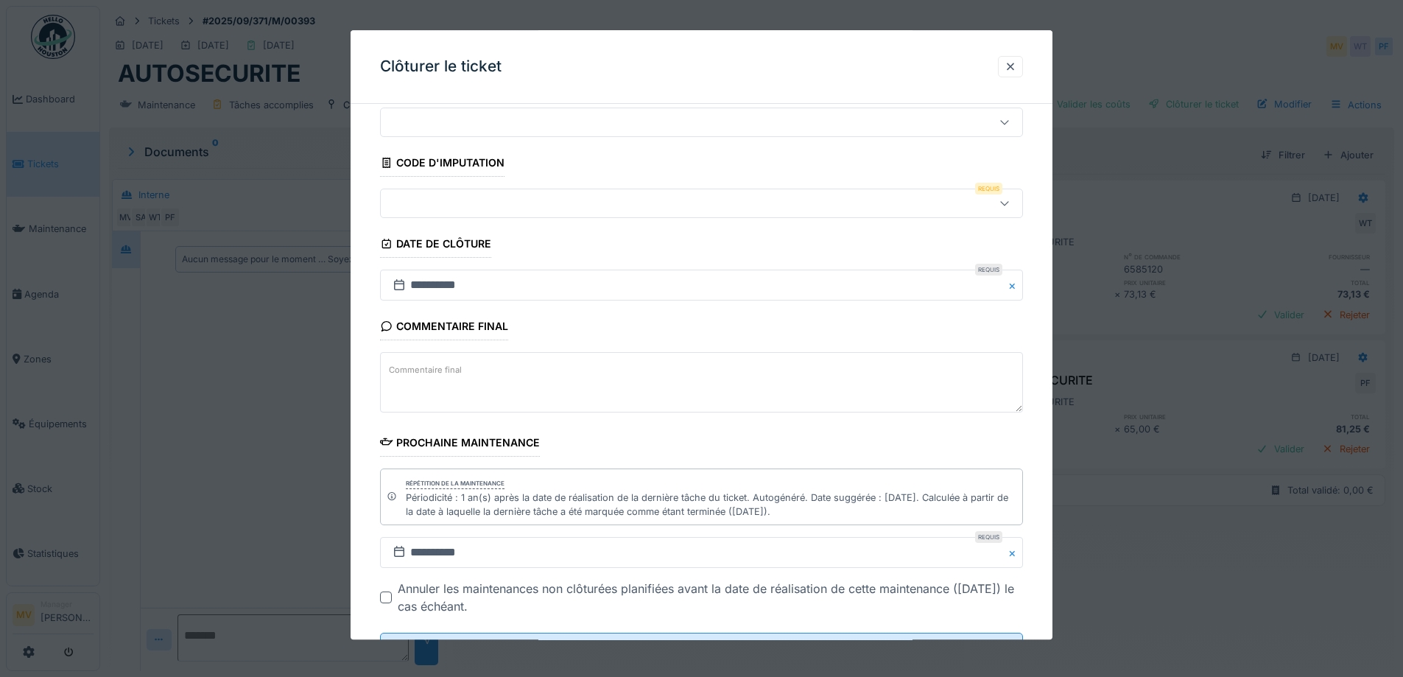
scroll to position [113, 0]
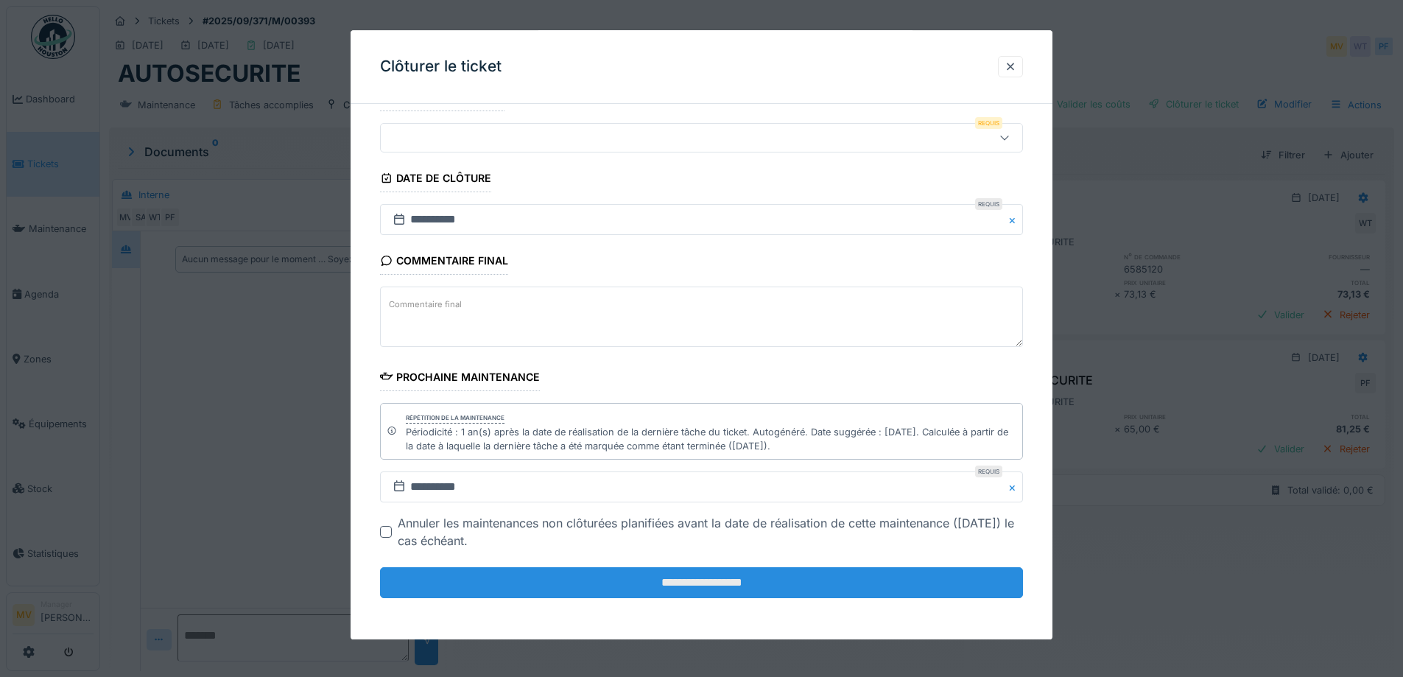
click at [734, 570] on input "**********" at bounding box center [701, 583] width 643 height 31
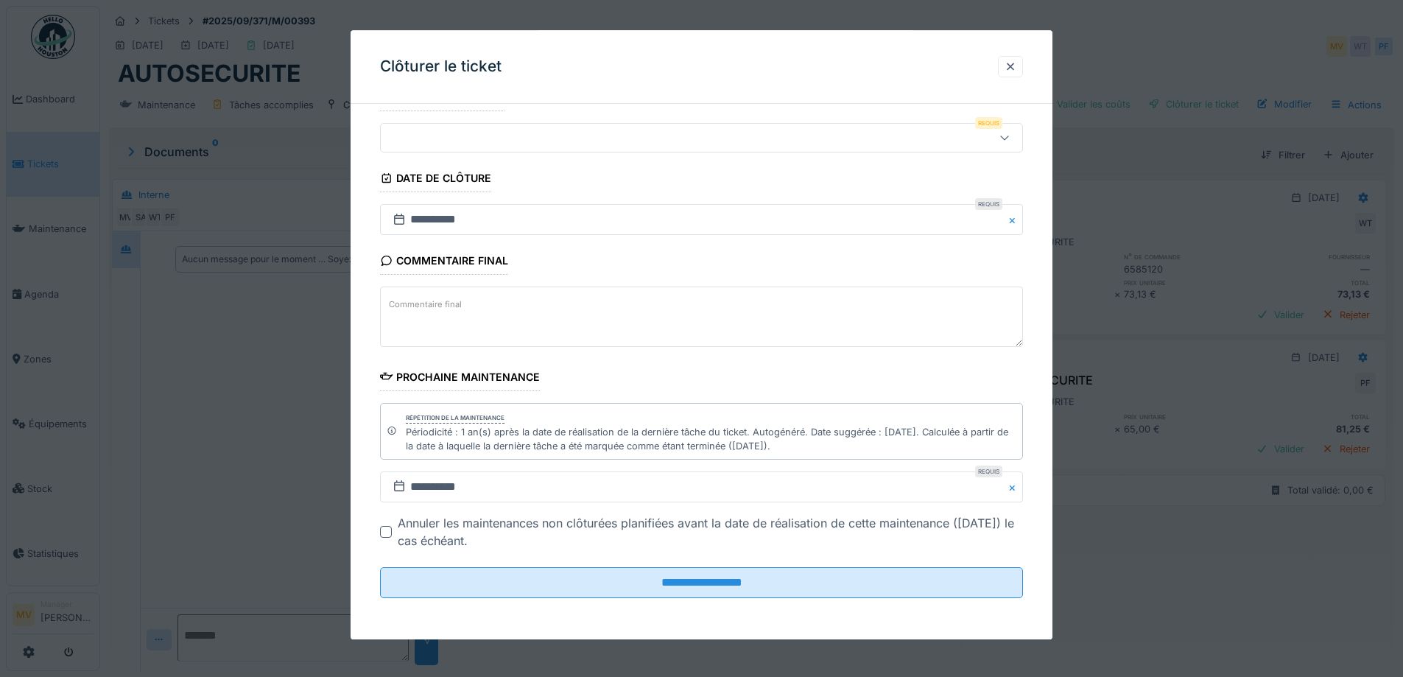
click at [426, 140] on div at bounding box center [664, 138] width 555 height 16
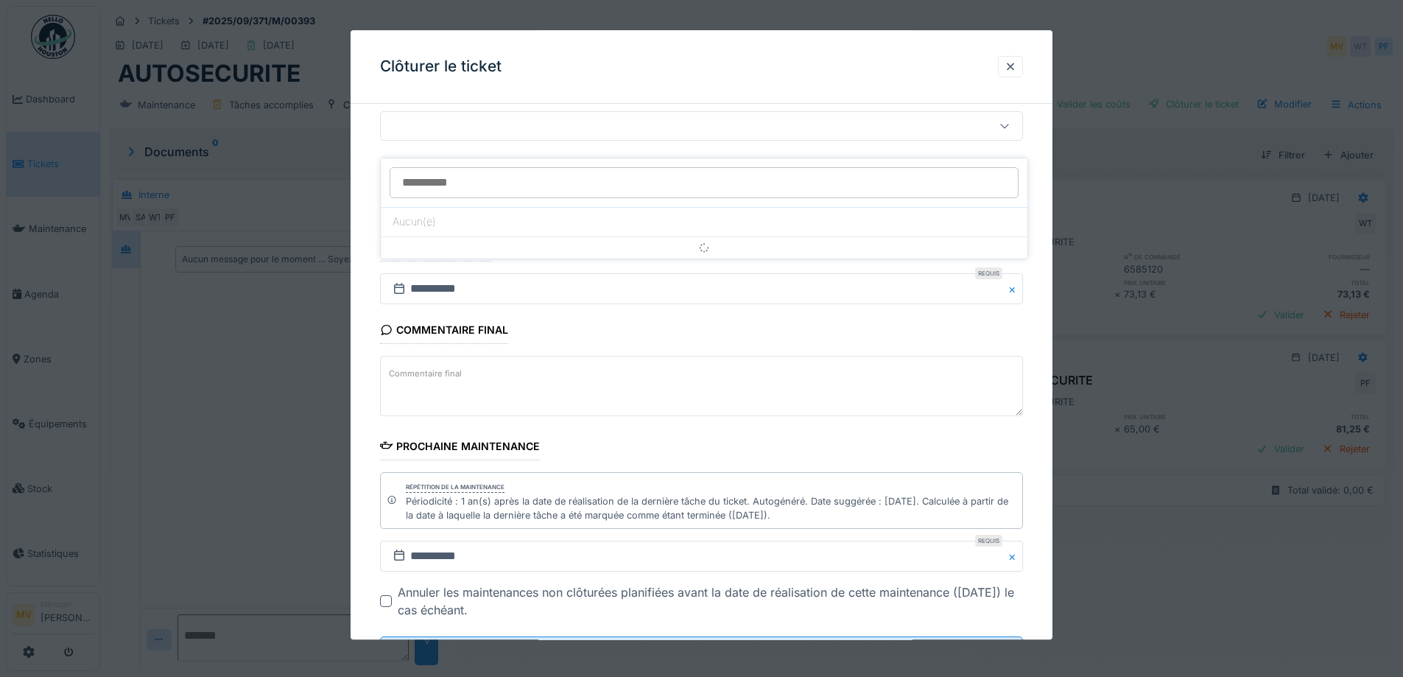
scroll to position [0, 0]
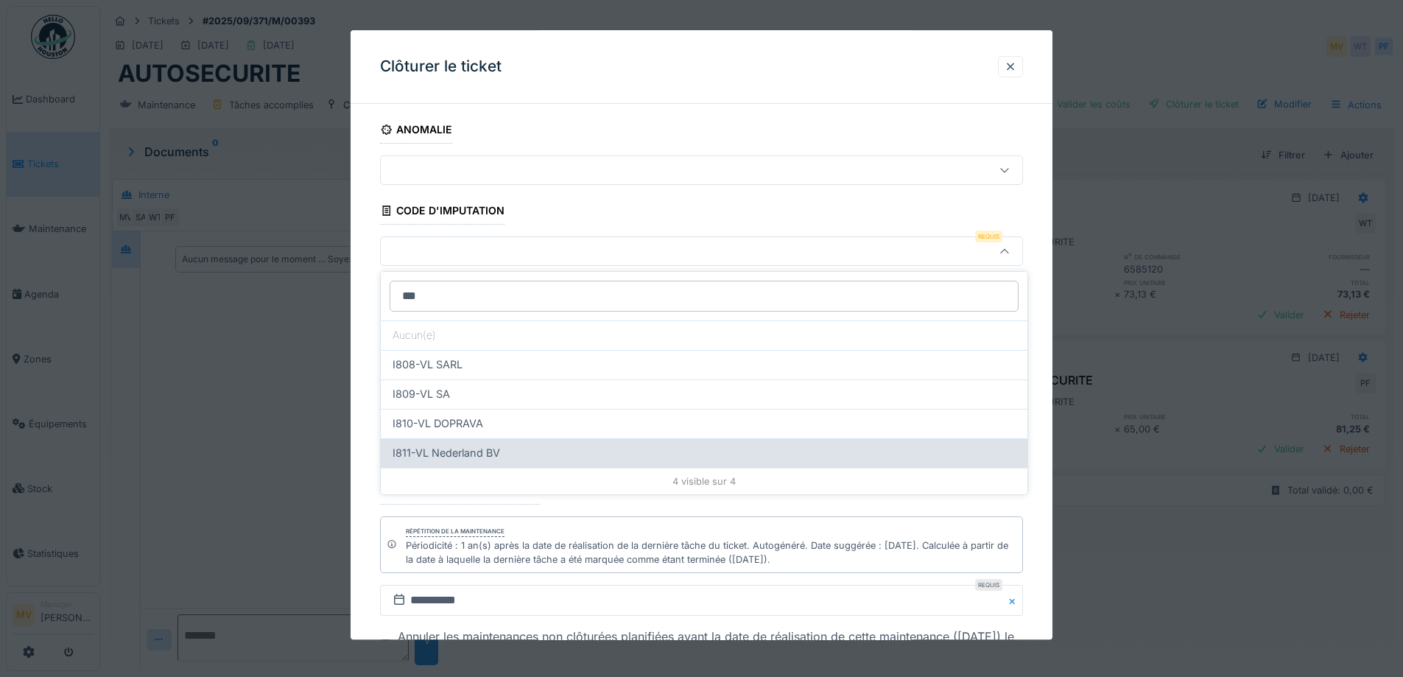
type input "**"
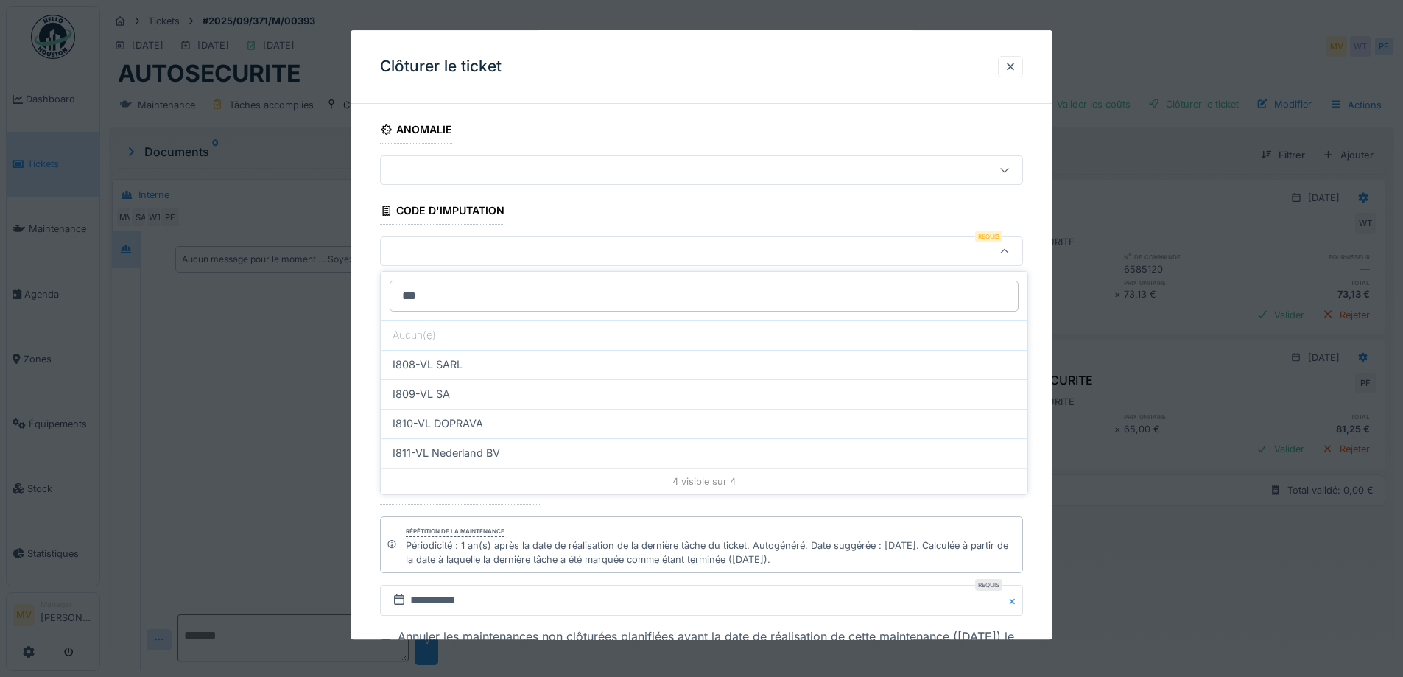
click at [485, 451] on span "I811-VL Nederland BV" at bounding box center [447, 453] width 108 height 16
type input "***"
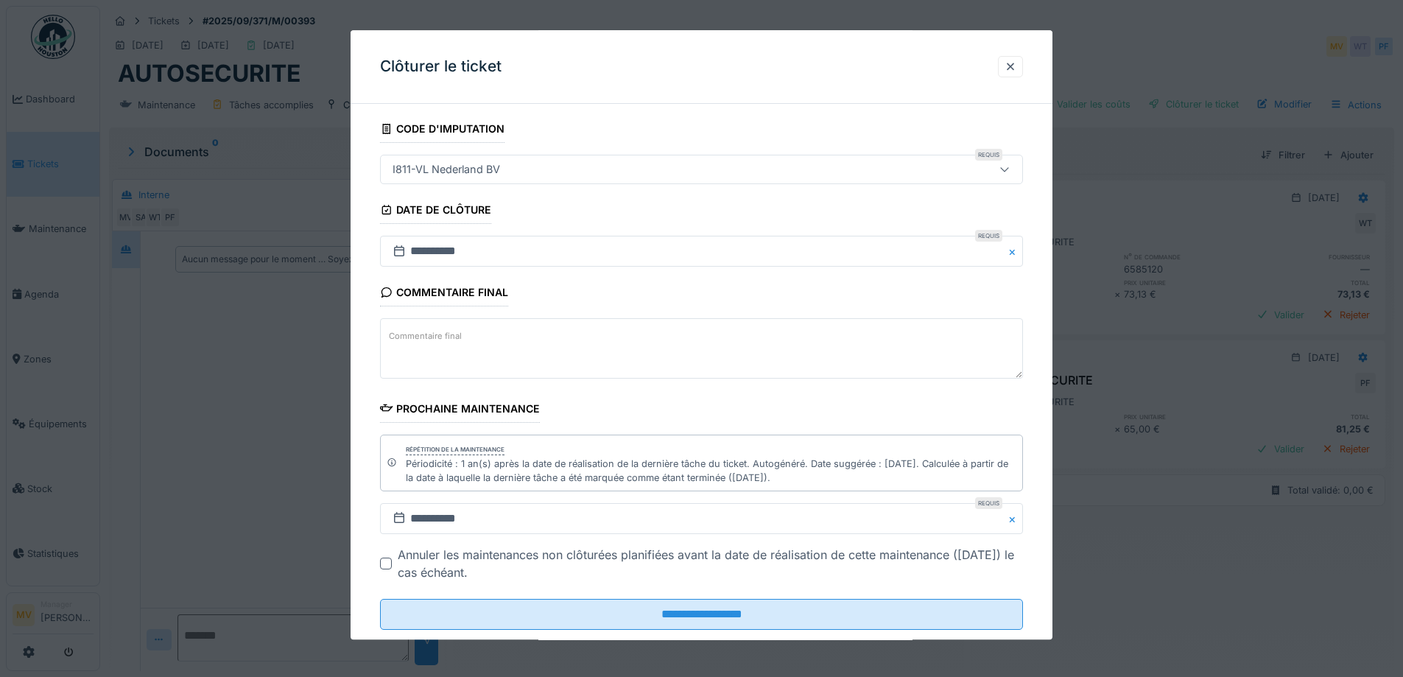
scroll to position [113, 0]
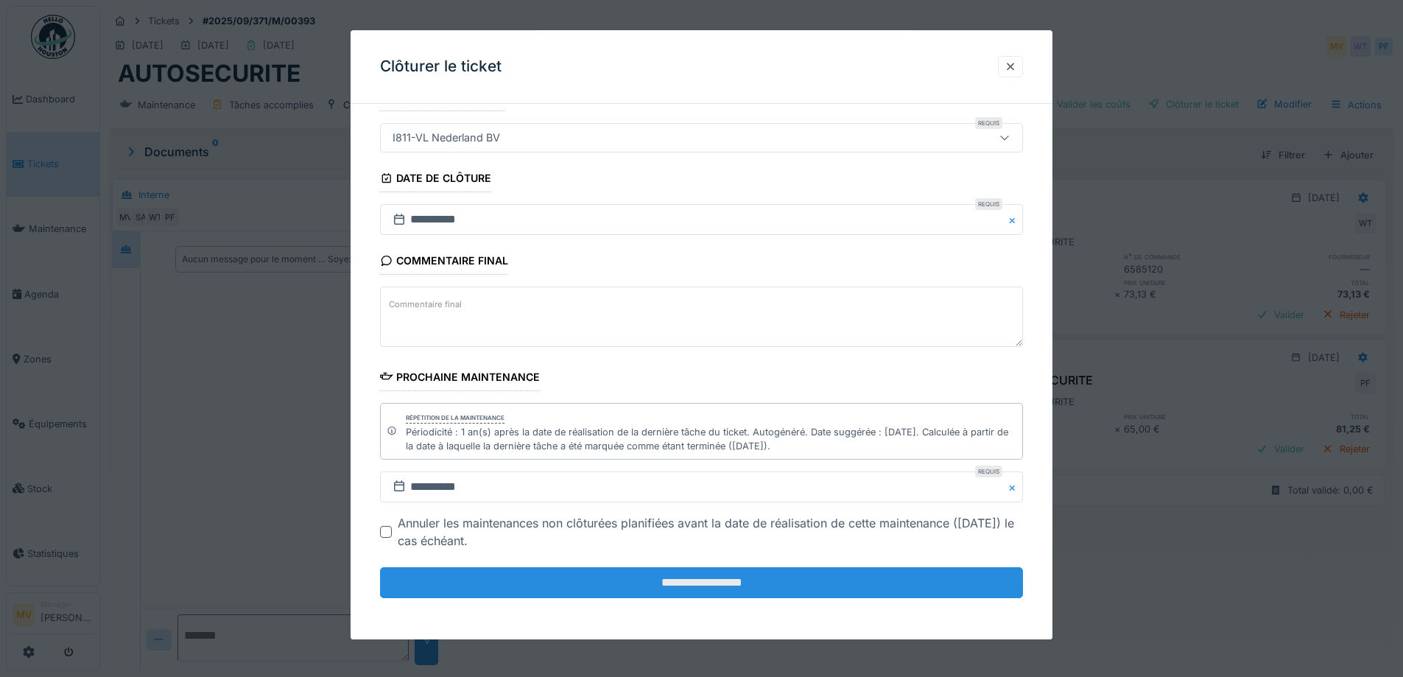
click at [712, 580] on input "**********" at bounding box center [701, 583] width 643 height 31
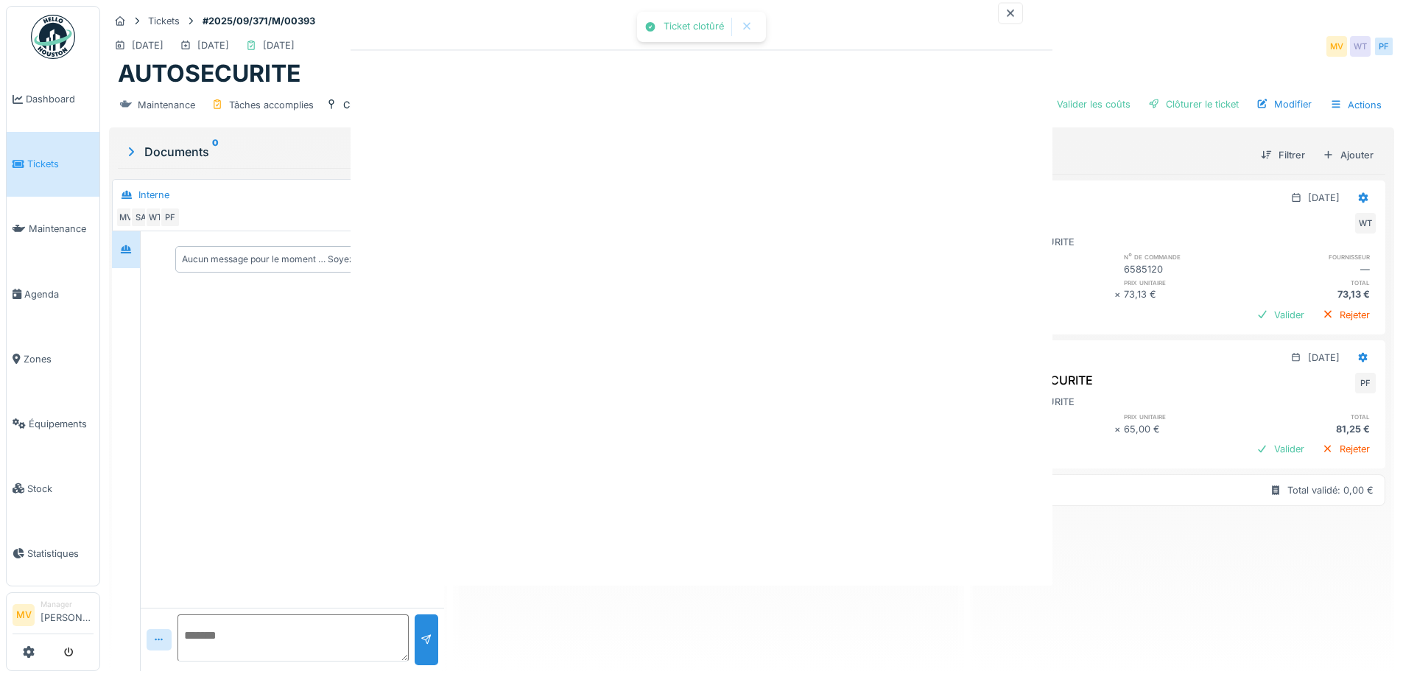
scroll to position [0, 0]
click at [683, 583] on div at bounding box center [701, 338] width 1403 height 677
